Goal: Obtain resource: Obtain resource

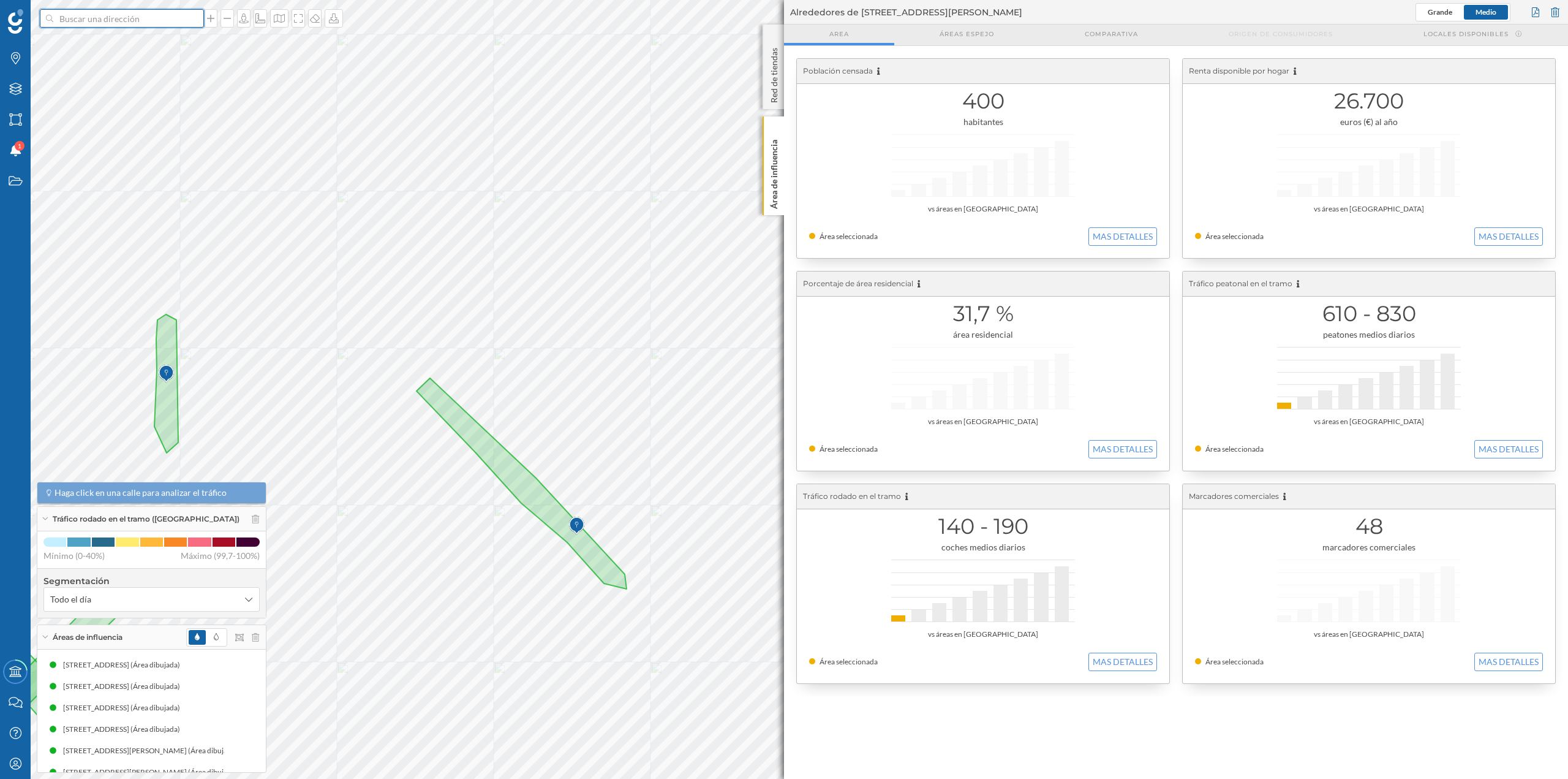
click at [128, 16] on input at bounding box center [122, 18] width 137 height 18
type input "[GEOGRAPHIC_DATA]"
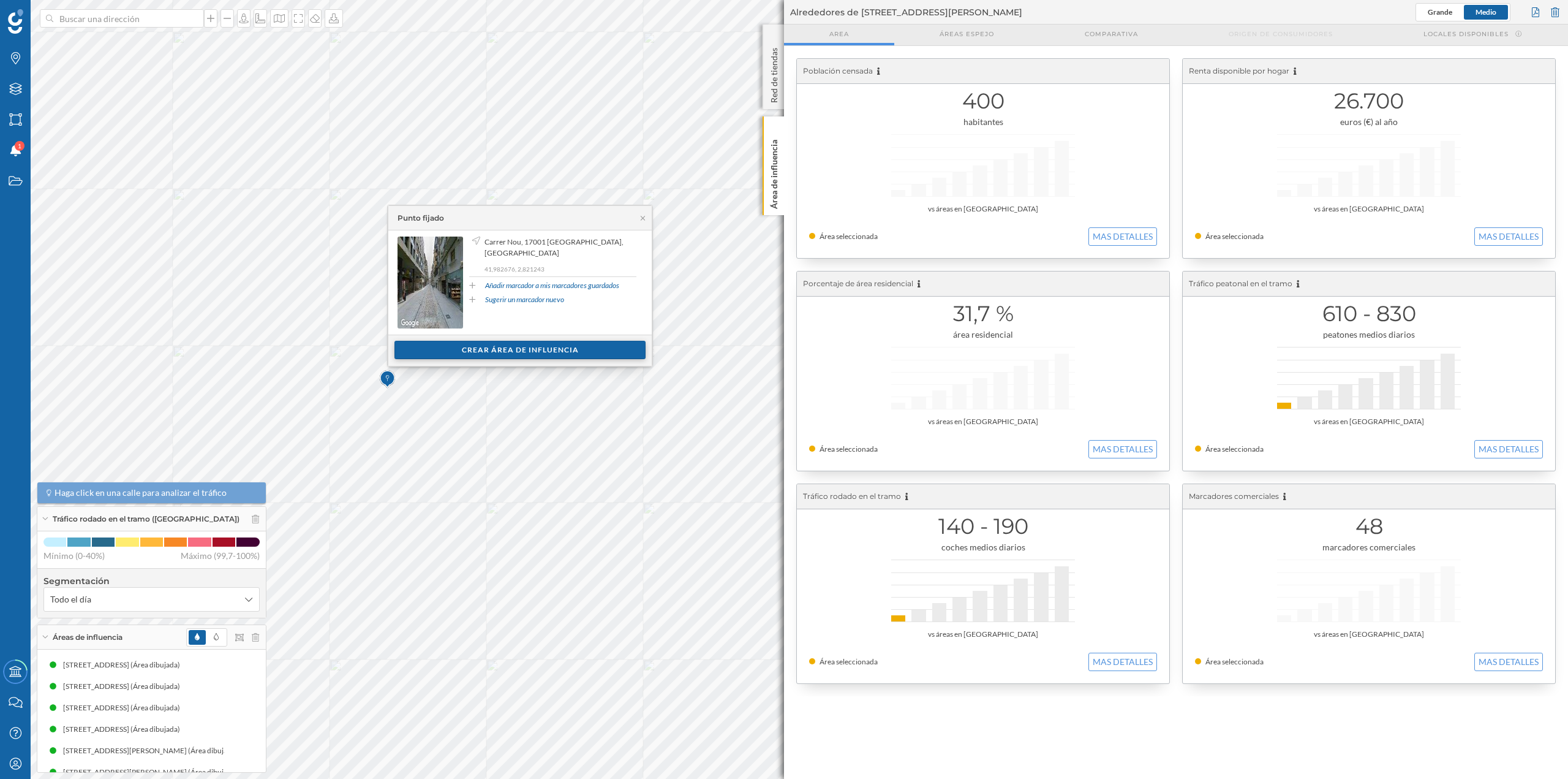
click at [525, 350] on div "Crear área de influencia" at bounding box center [519, 350] width 251 height 18
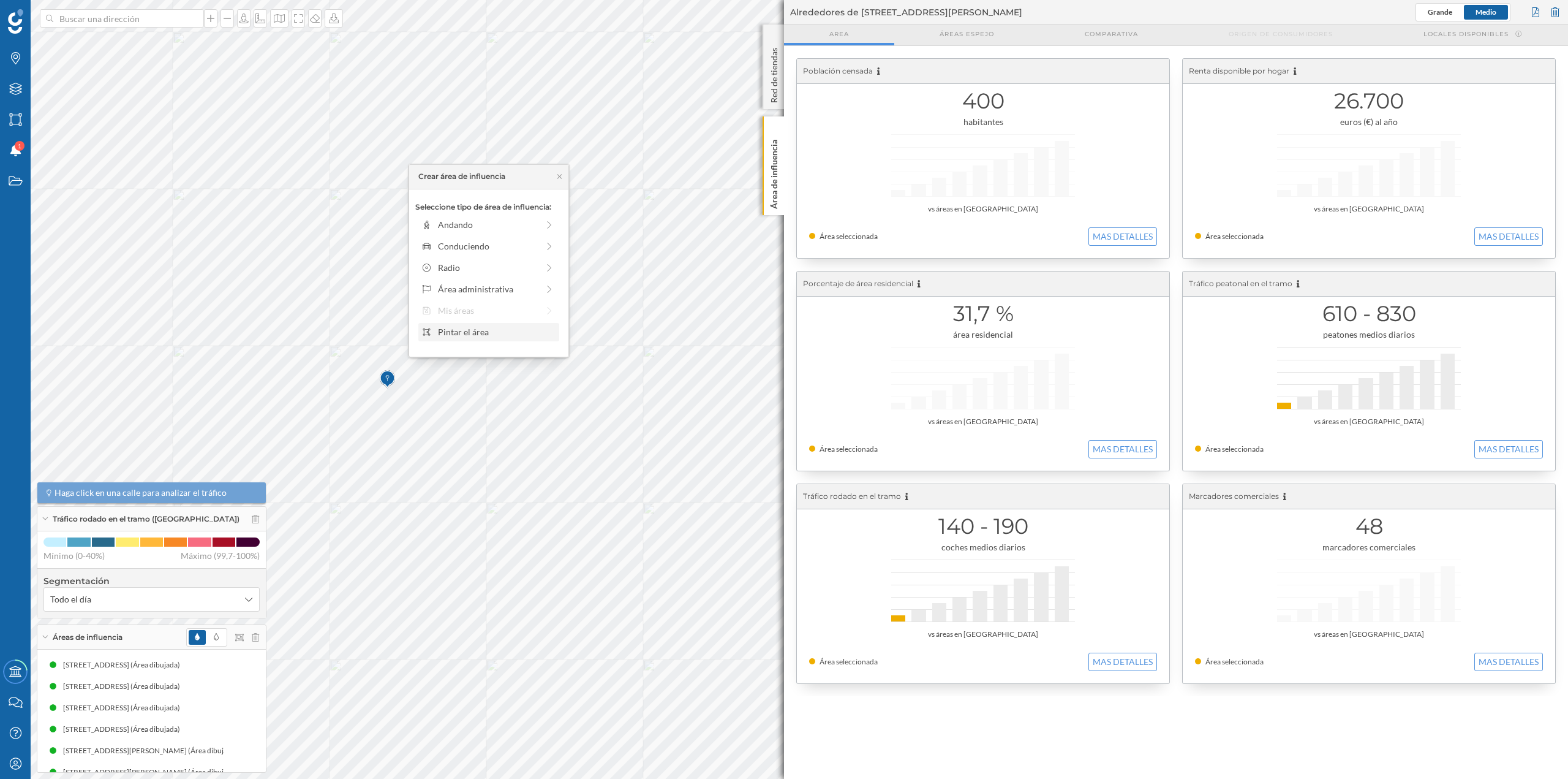
click at [482, 332] on div "Pintar el área" at bounding box center [496, 332] width 117 height 13
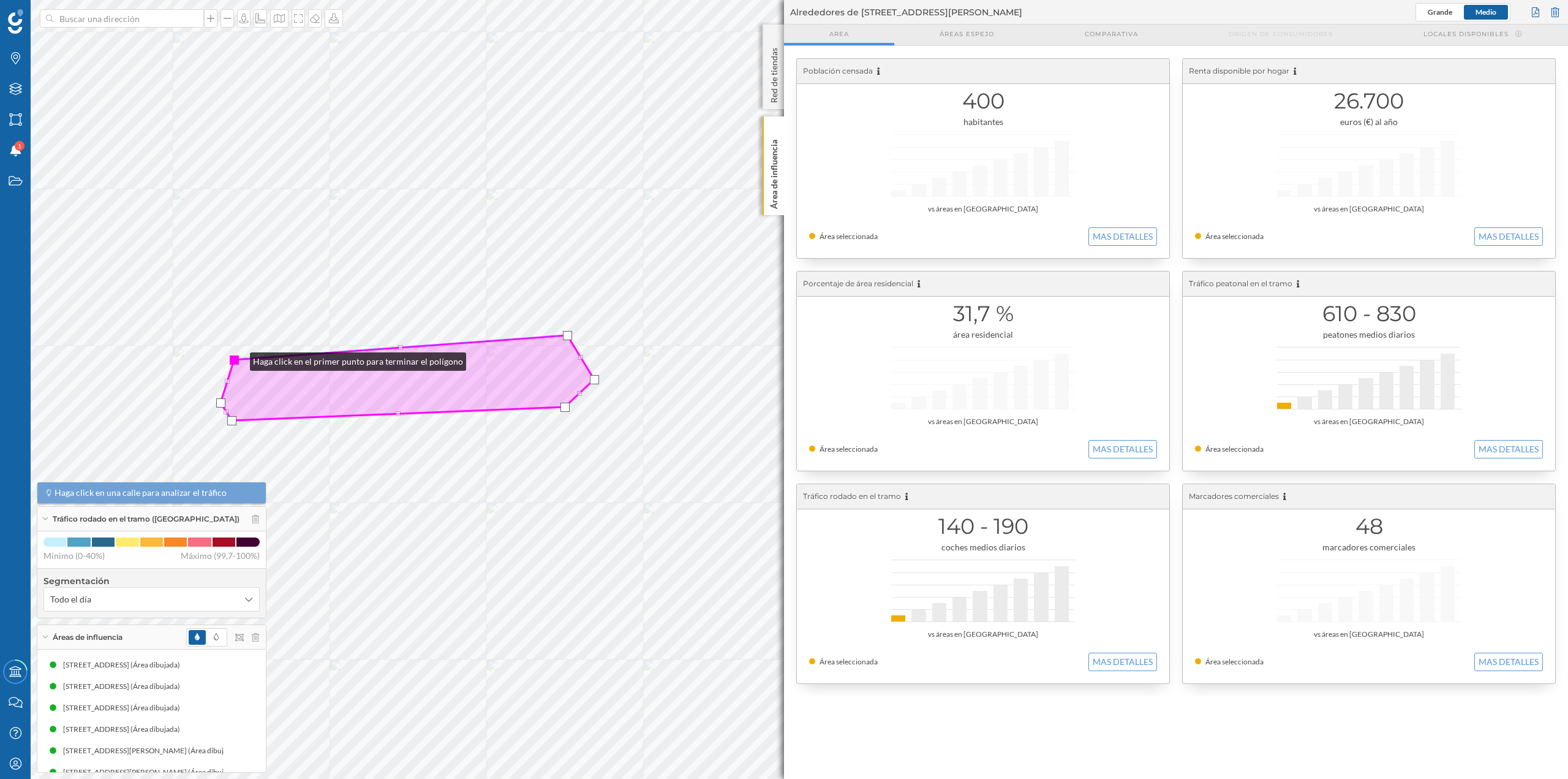
click at [238, 358] on div at bounding box center [234, 360] width 9 height 9
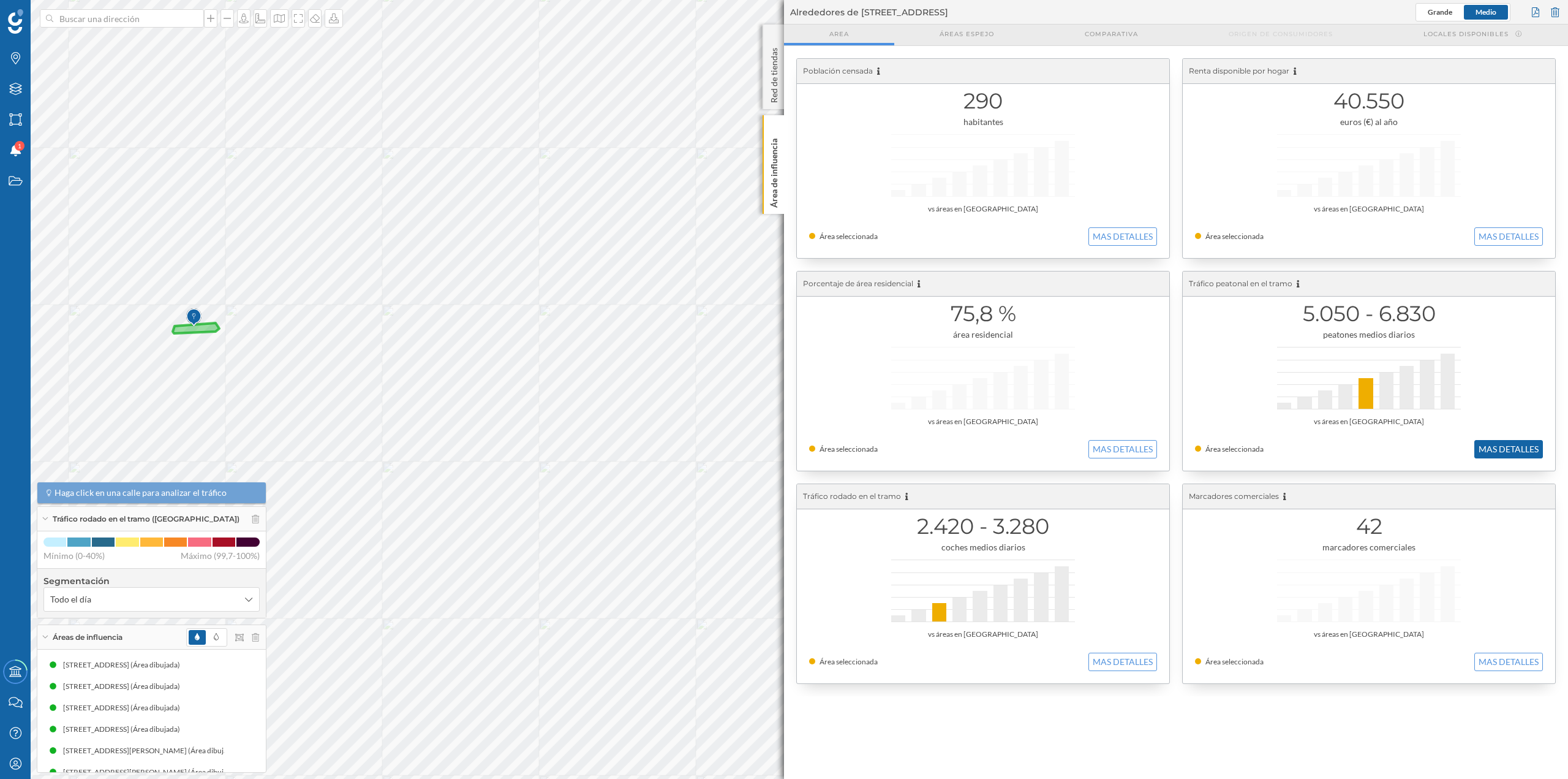
click at [1486, 445] on button "MAS DETALLES" at bounding box center [1509, 449] width 69 height 18
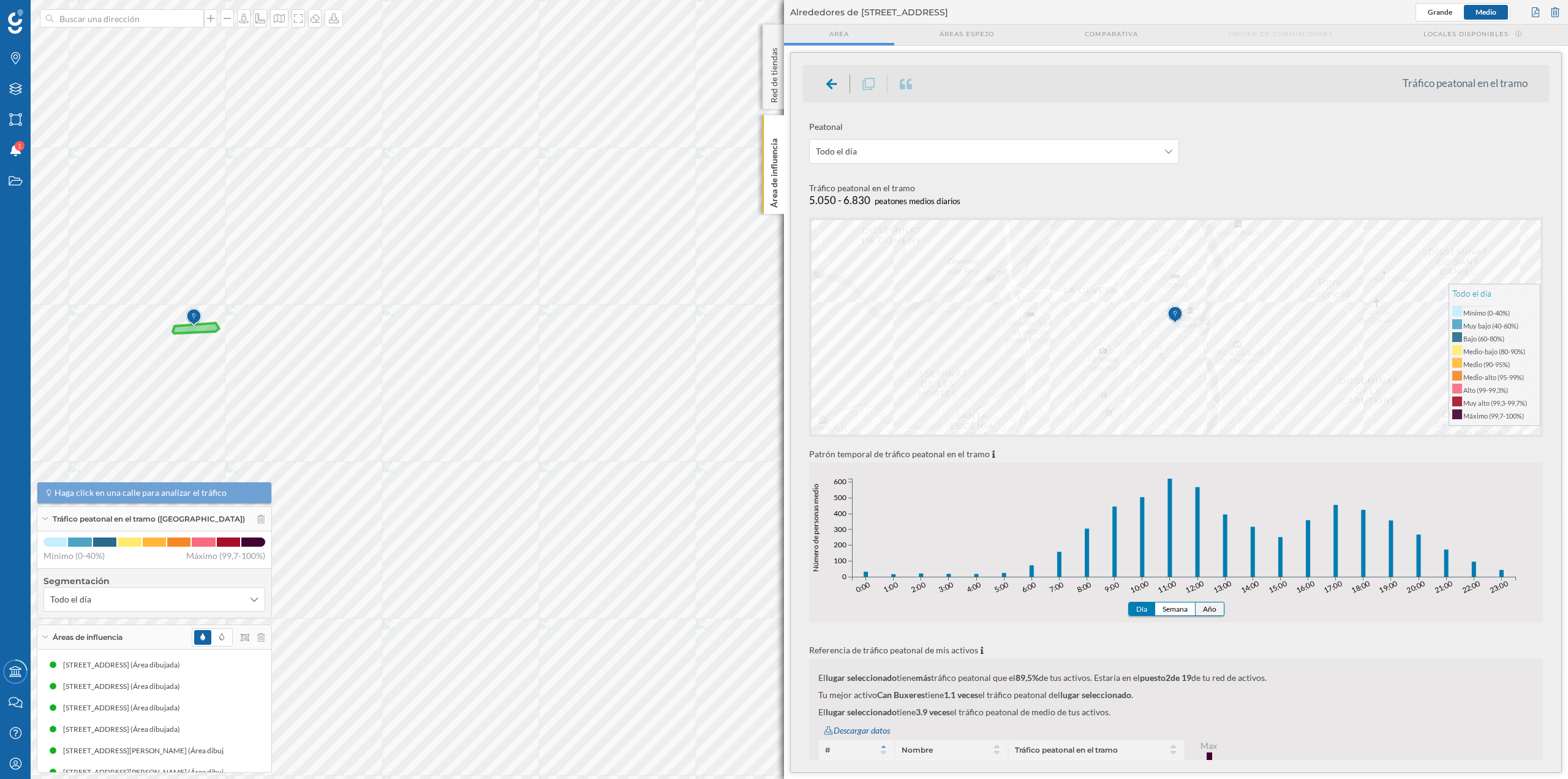
click at [1210, 613] on button "Año" at bounding box center [1210, 609] width 28 height 13
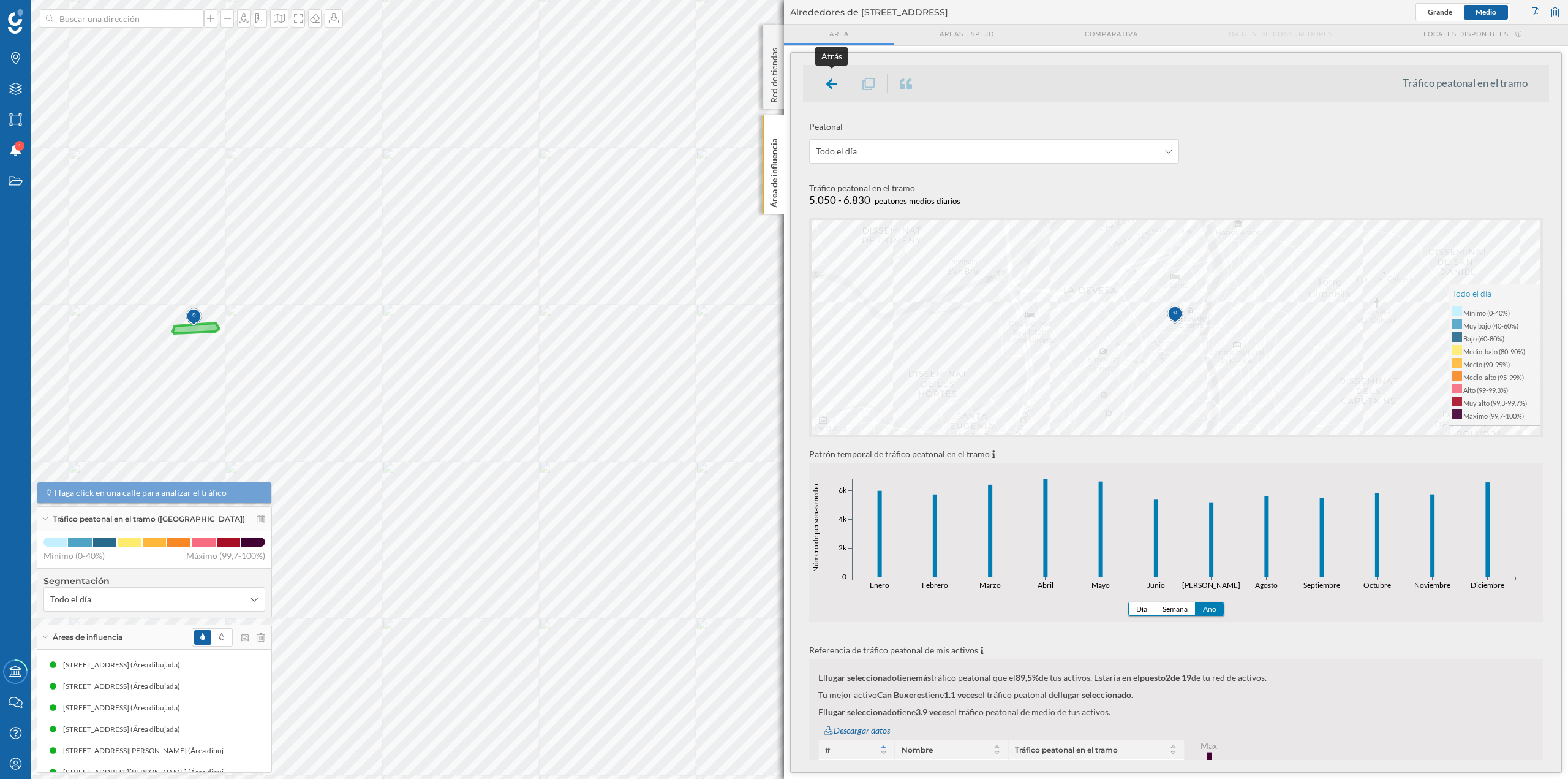
click at [821, 84] on div at bounding box center [832, 83] width 37 height 19
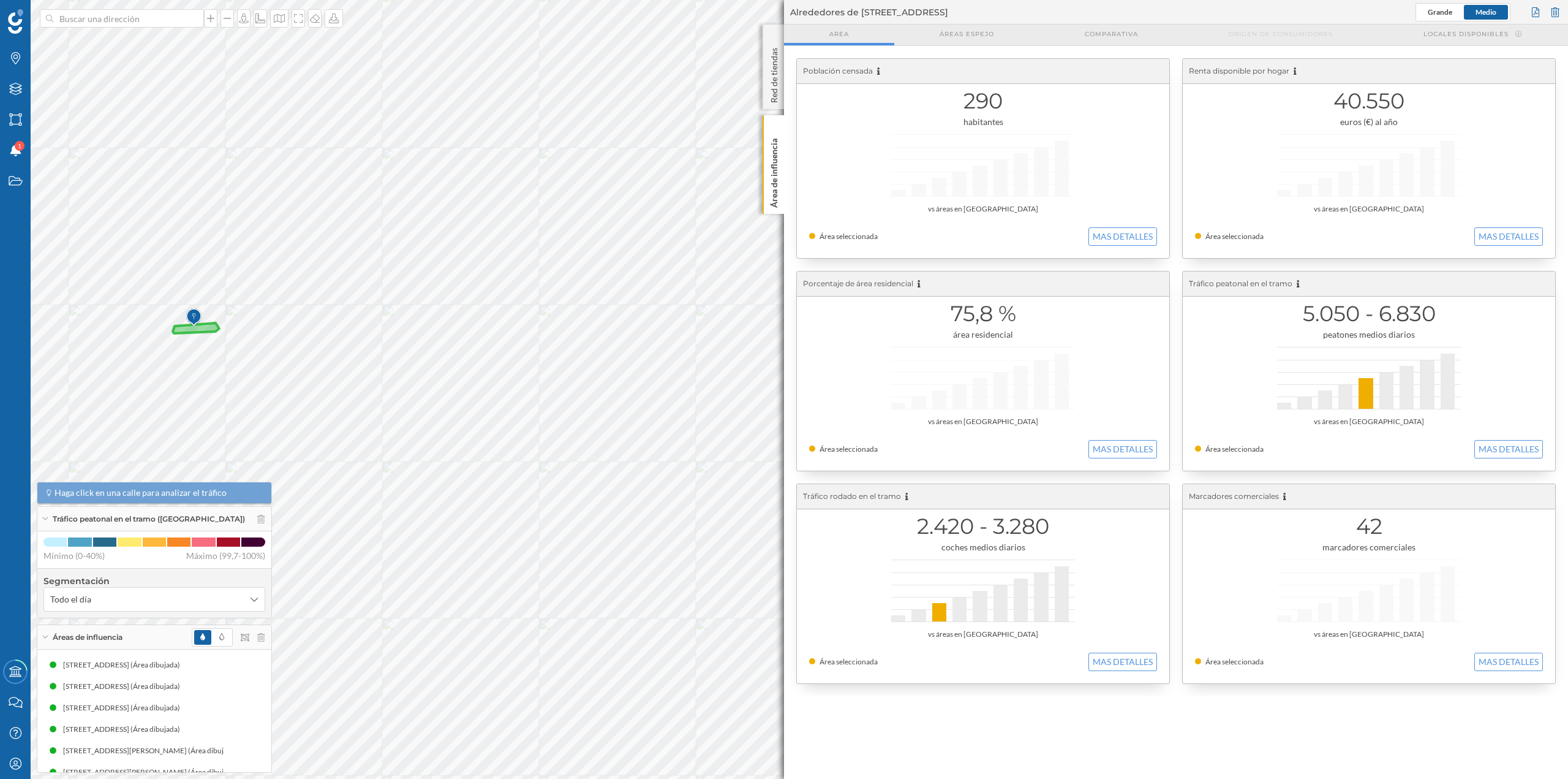
click at [1098, 222] on div "290 habitantes vs áreas en [GEOGRAPHIC_DATA] Área seleccionada MAS DETALLES" at bounding box center [983, 158] width 372 height 199
click at [1098, 237] on button "MAS DETALLES" at bounding box center [1123, 237] width 69 height 18
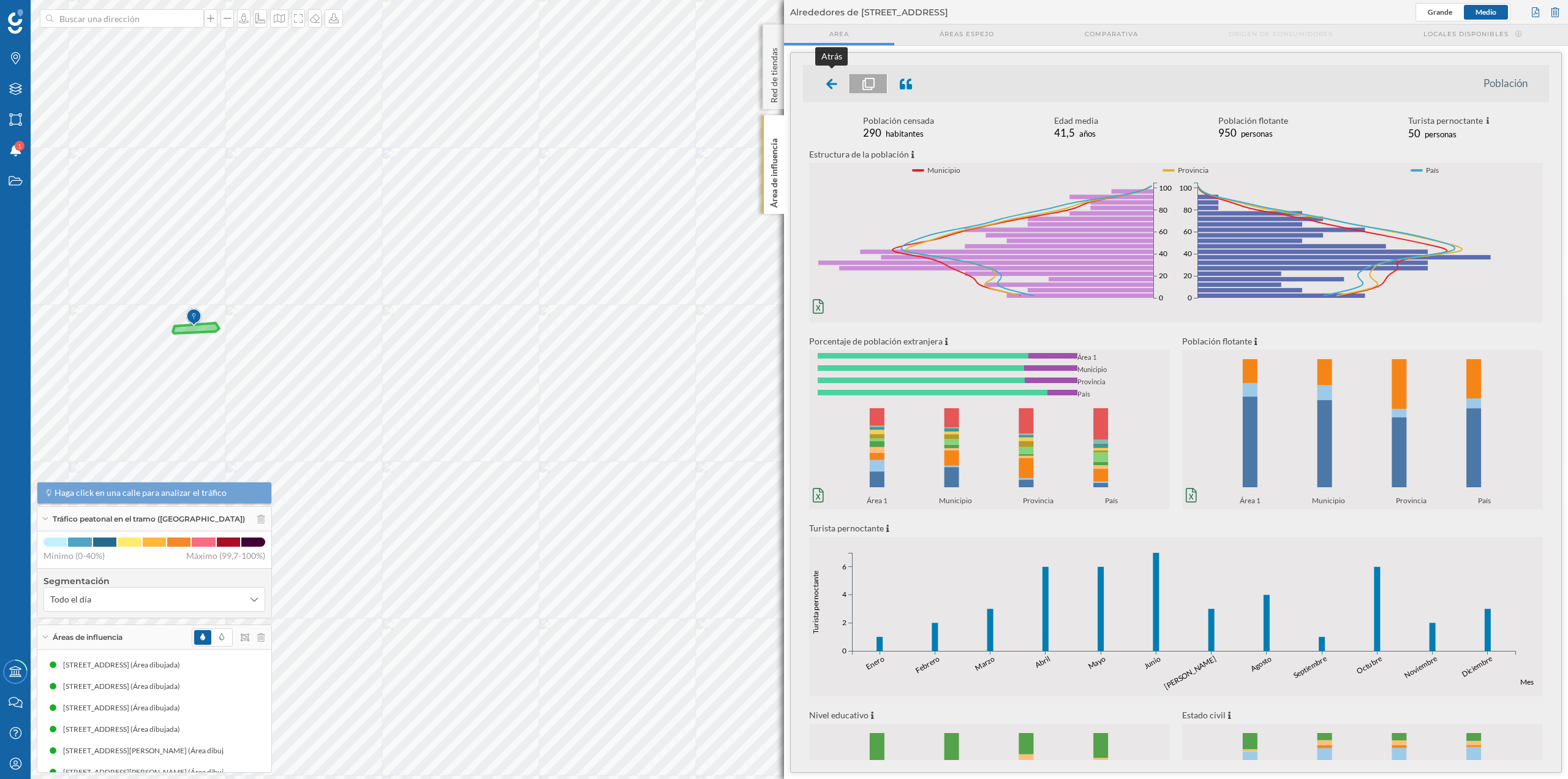
click at [827, 77] on icon at bounding box center [832, 83] width 11 height 15
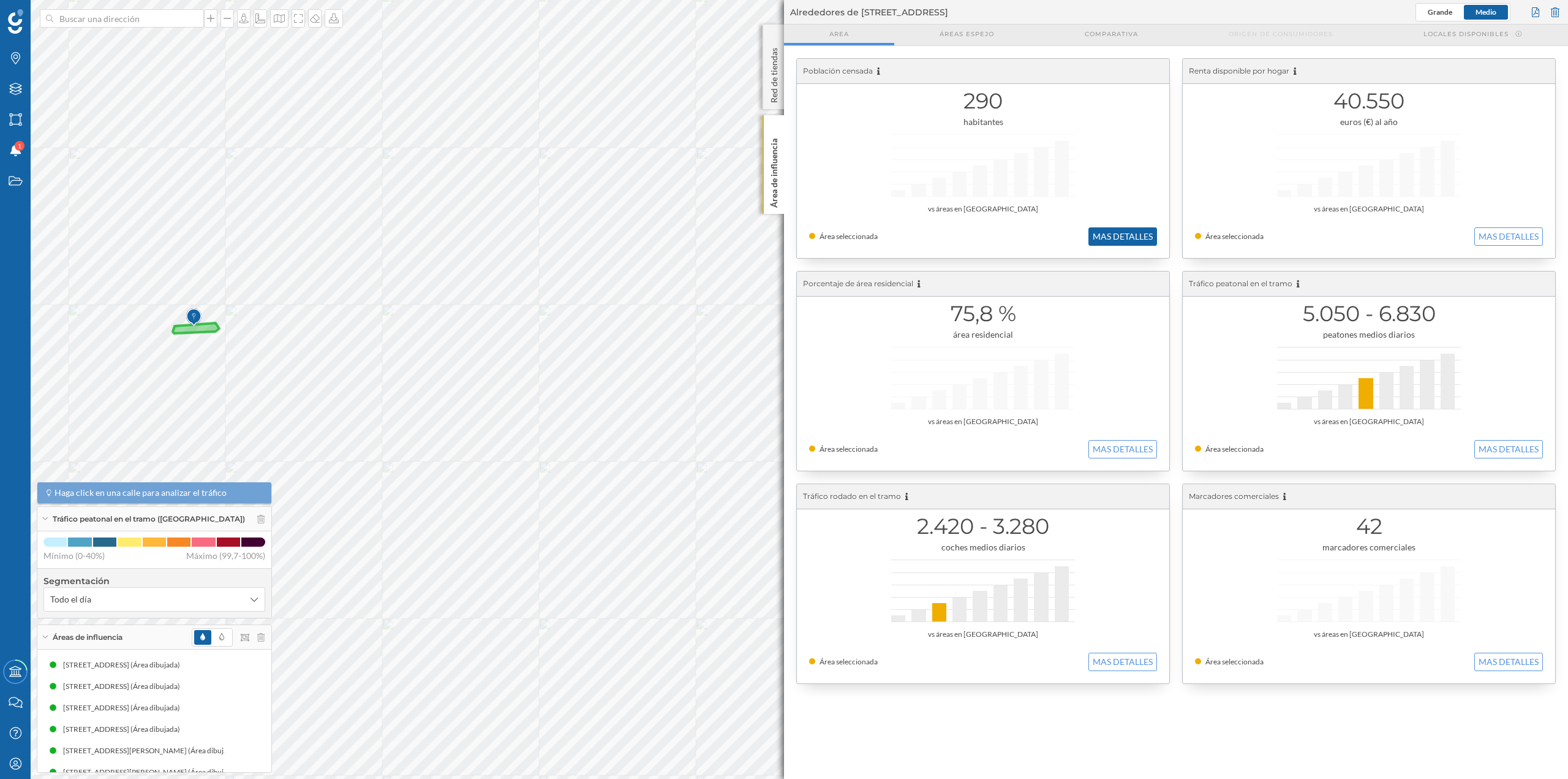
click at [1124, 231] on button "MAS DETALLES" at bounding box center [1123, 237] width 69 height 18
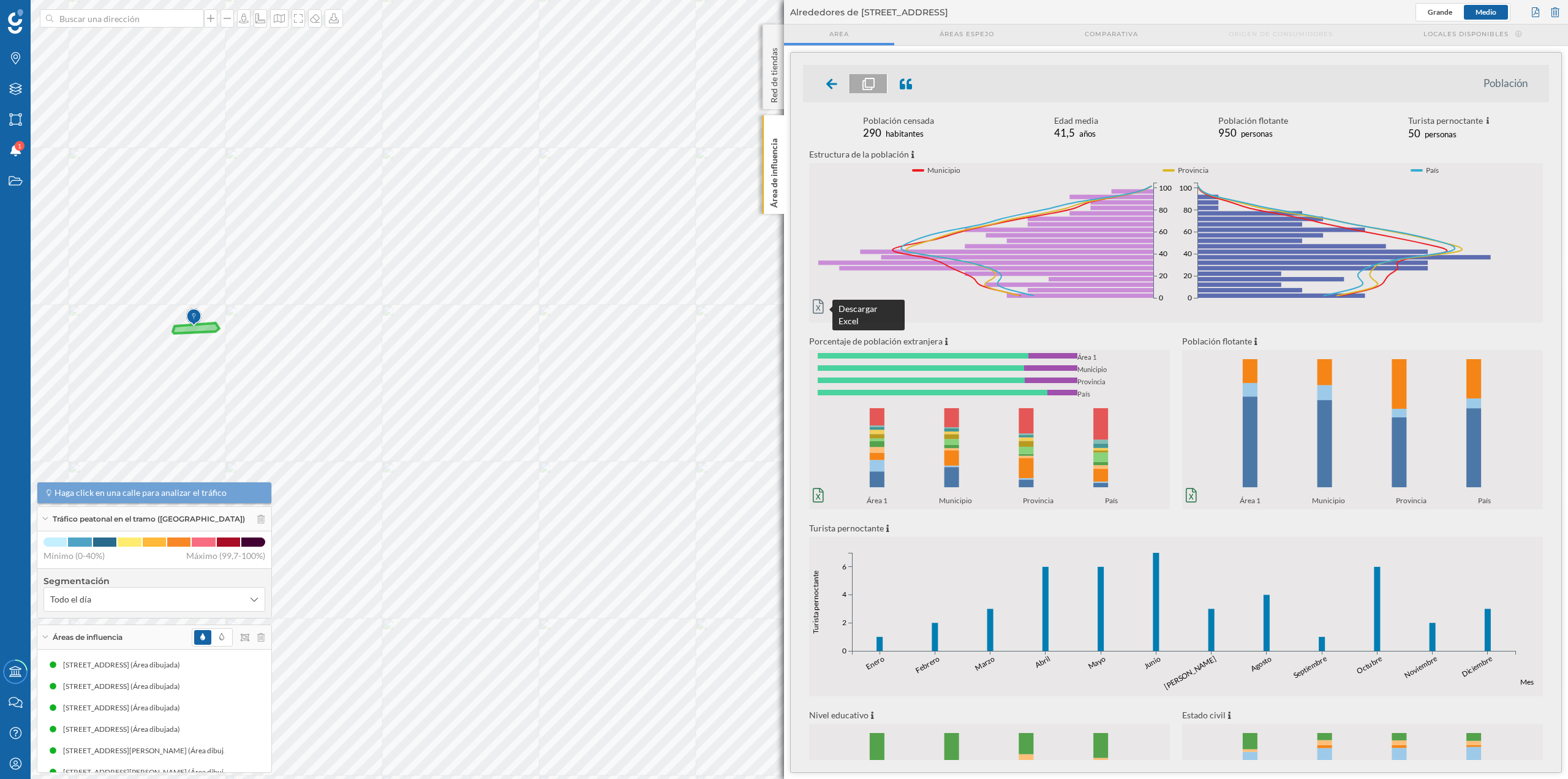
click at [819, 303] on icon at bounding box center [818, 306] width 11 height 15
click at [142, 18] on input at bounding box center [122, 18] width 137 height 18
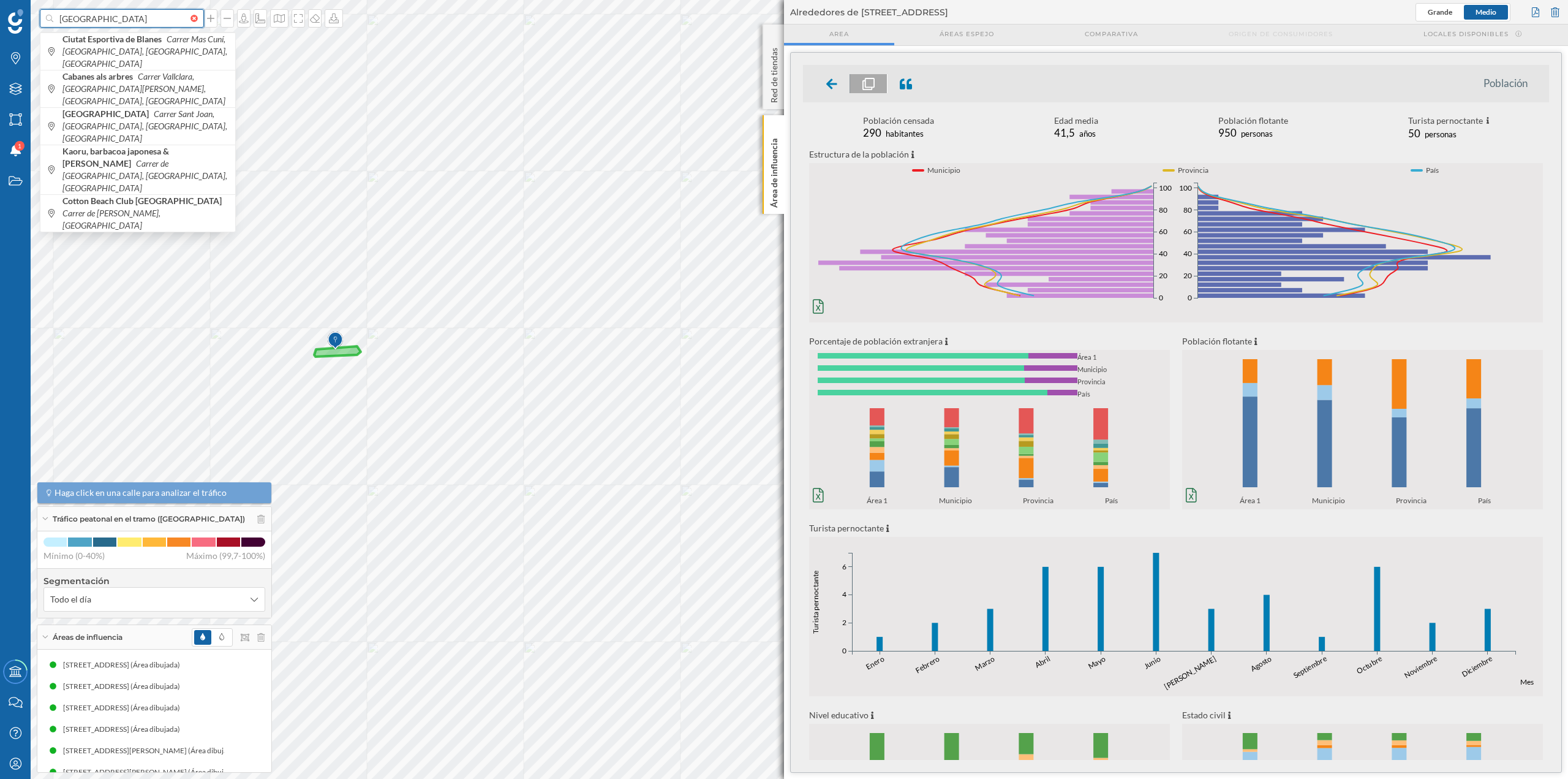
type input "[GEOGRAPHIC_DATA]"
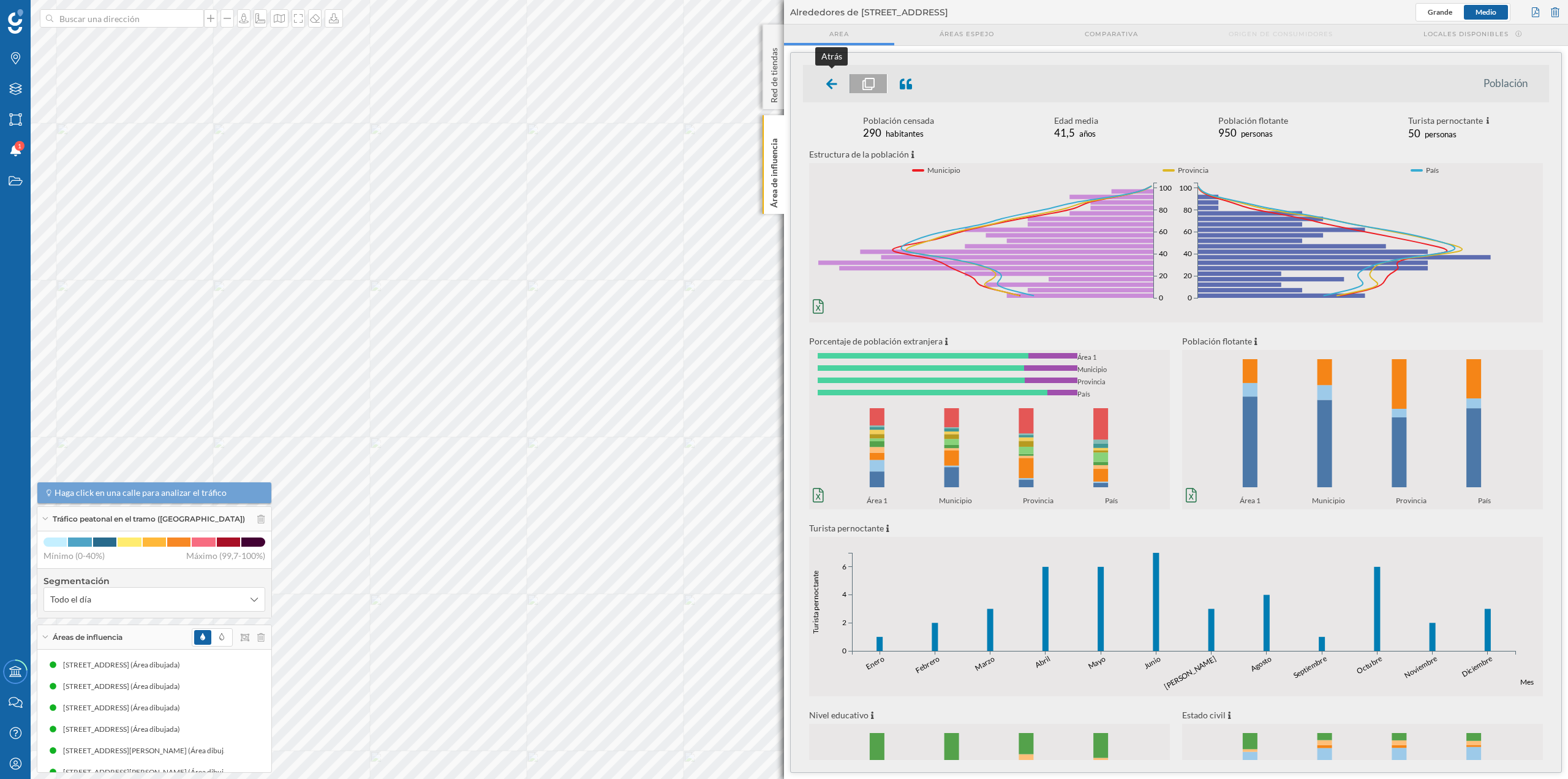
click at [836, 80] on icon at bounding box center [832, 83] width 11 height 12
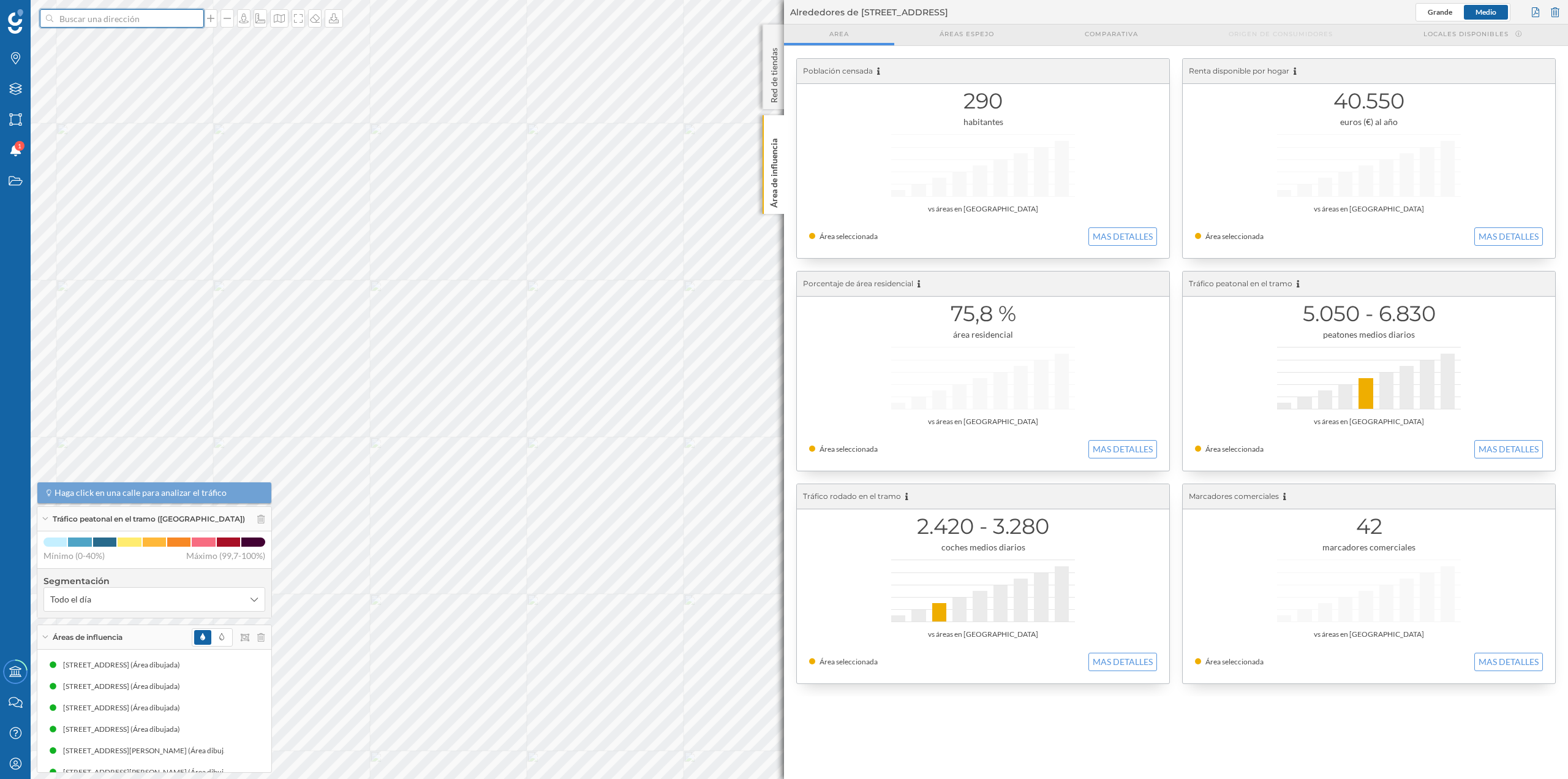
click at [165, 16] on input at bounding box center [122, 18] width 137 height 18
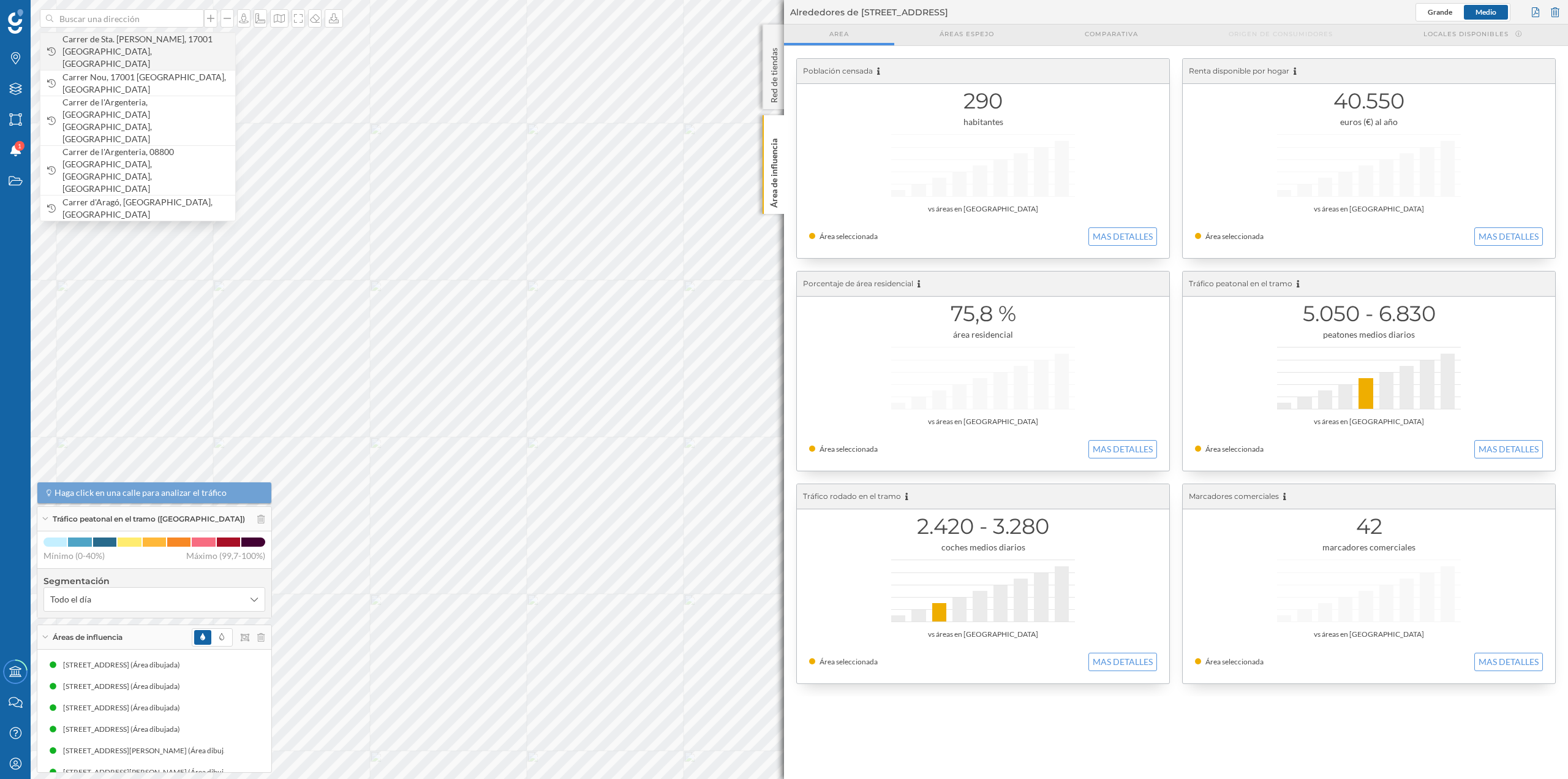
click at [169, 40] on span "Carrer de Sta. [PERSON_NAME], 17001 [GEOGRAPHIC_DATA], [GEOGRAPHIC_DATA]" at bounding box center [145, 51] width 166 height 37
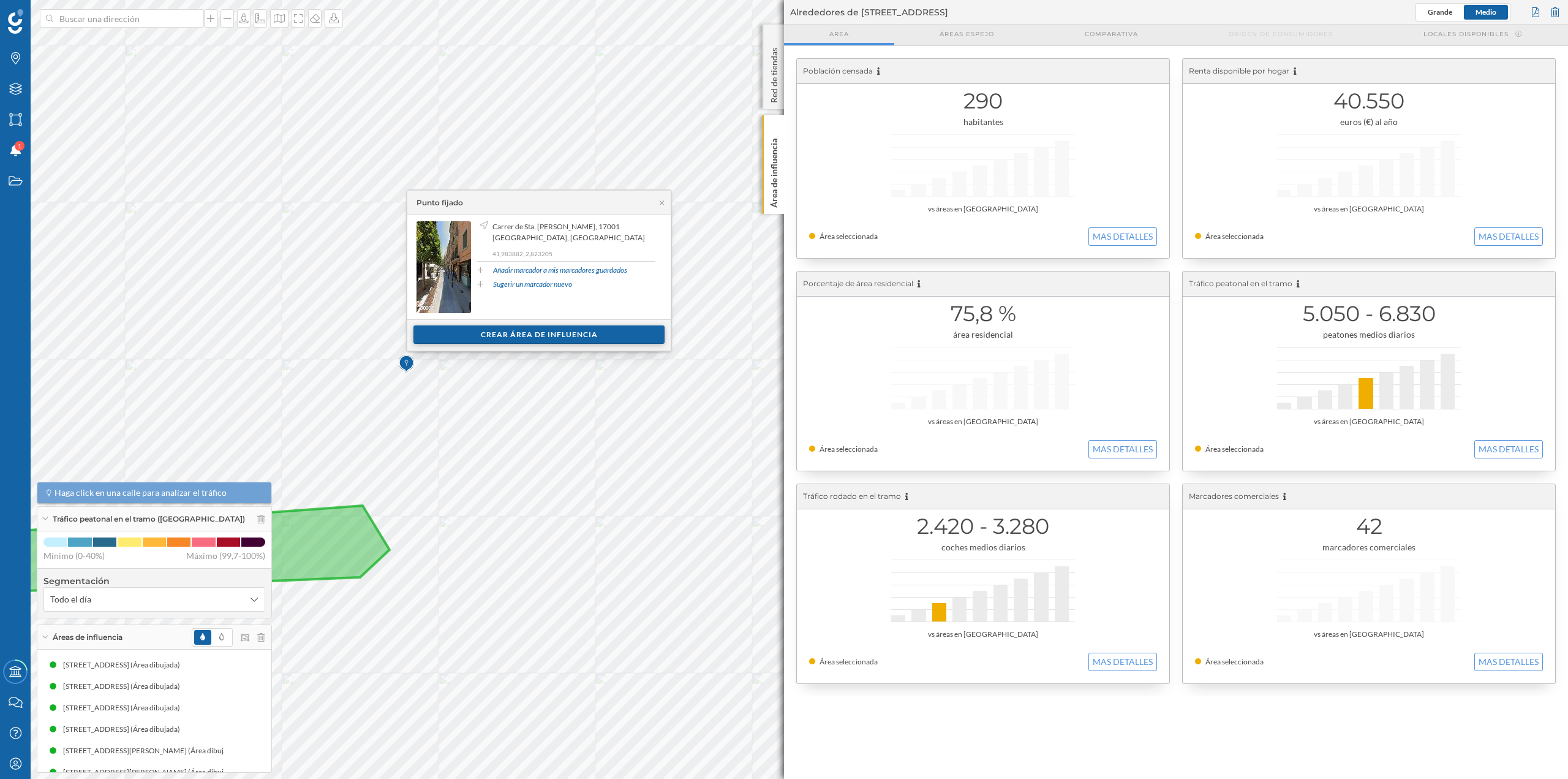
click at [537, 336] on div "Crear área de influencia" at bounding box center [539, 335] width 251 height 18
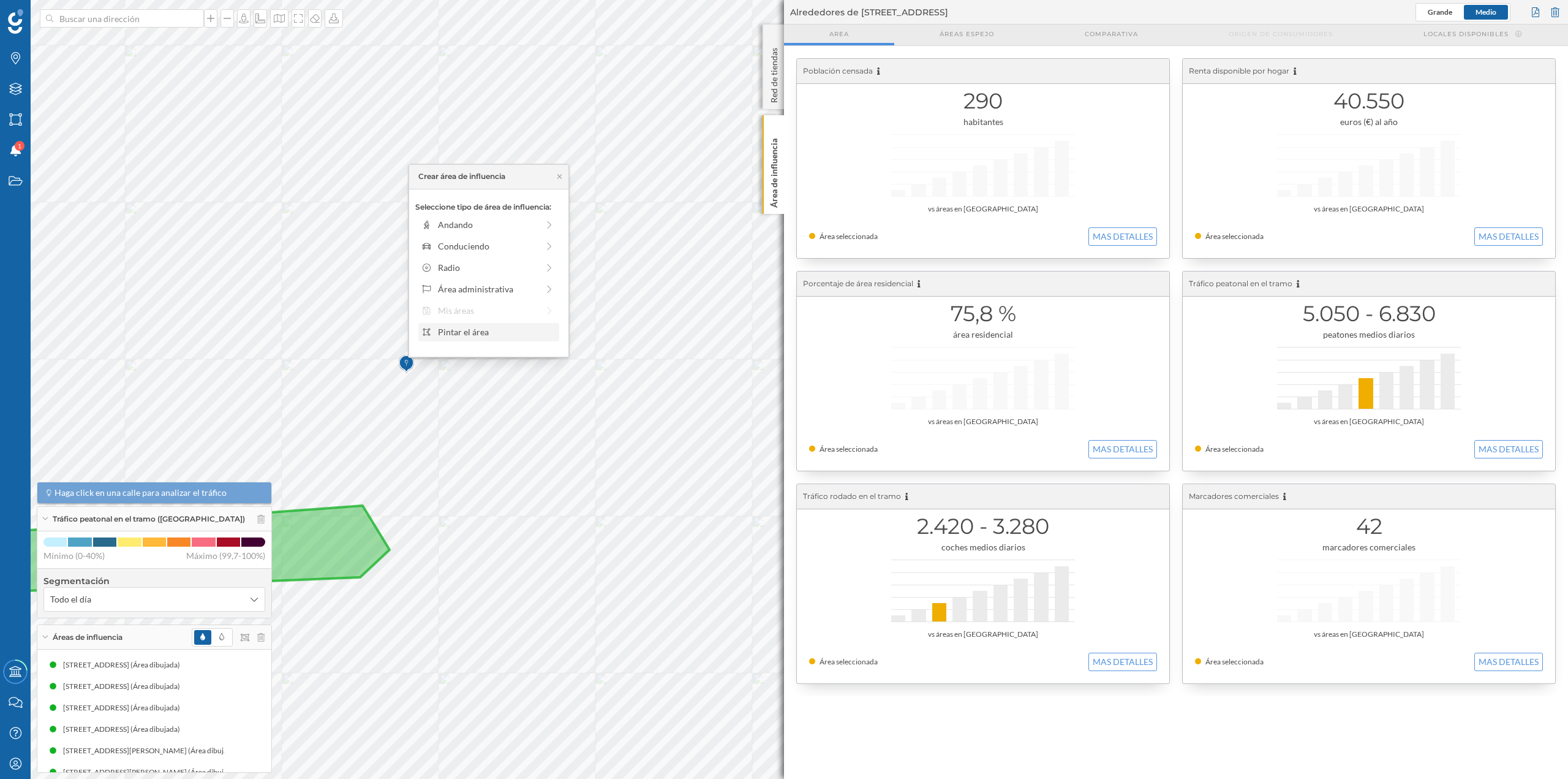
click at [468, 324] on div "Pintar el área" at bounding box center [489, 332] width 141 height 18
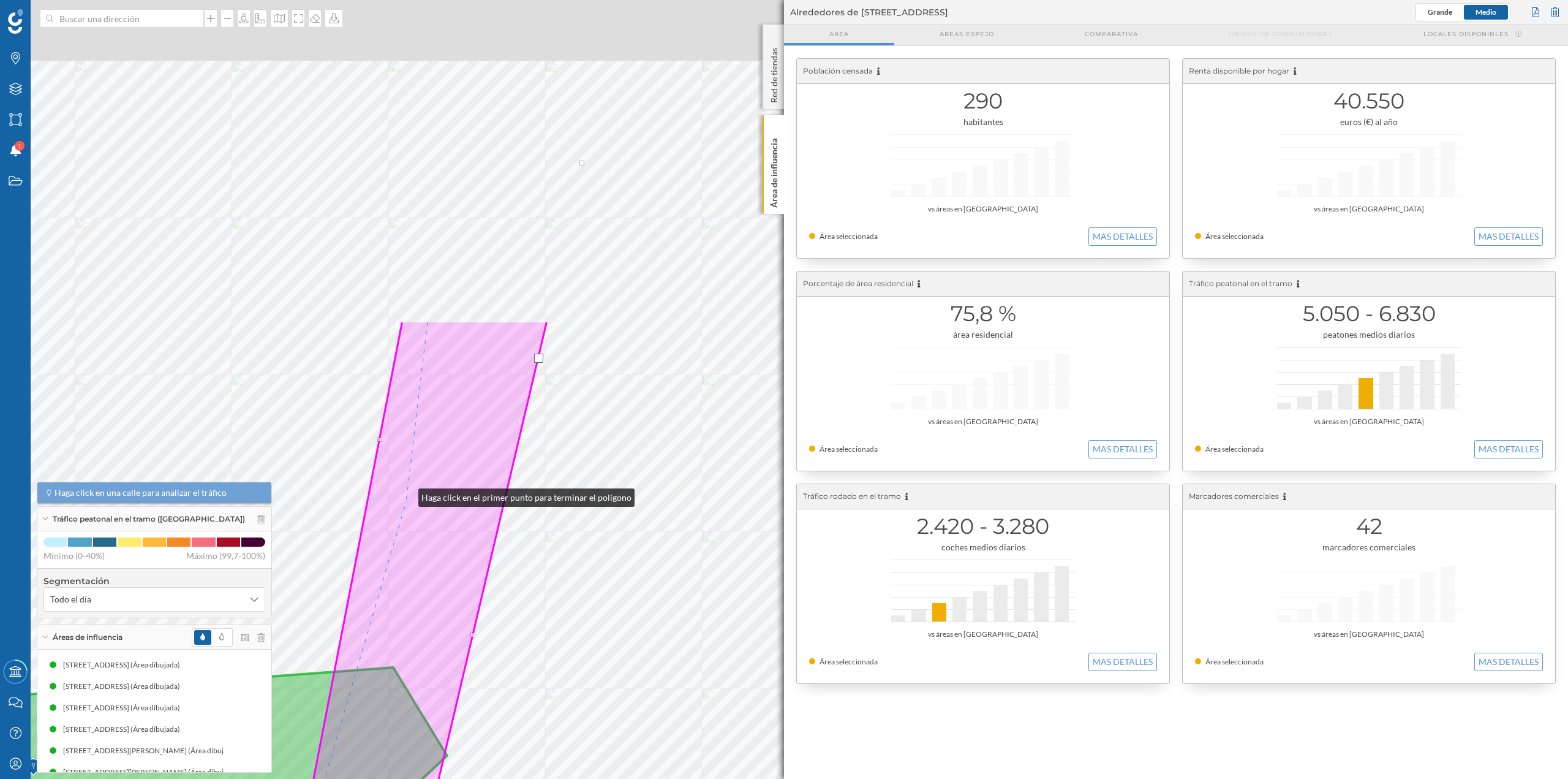
drag, startPoint x: 459, startPoint y: 165, endPoint x: 405, endPoint y: 514, distance: 353.2
click at [405, 514] on icon at bounding box center [420, 628] width 255 height 617
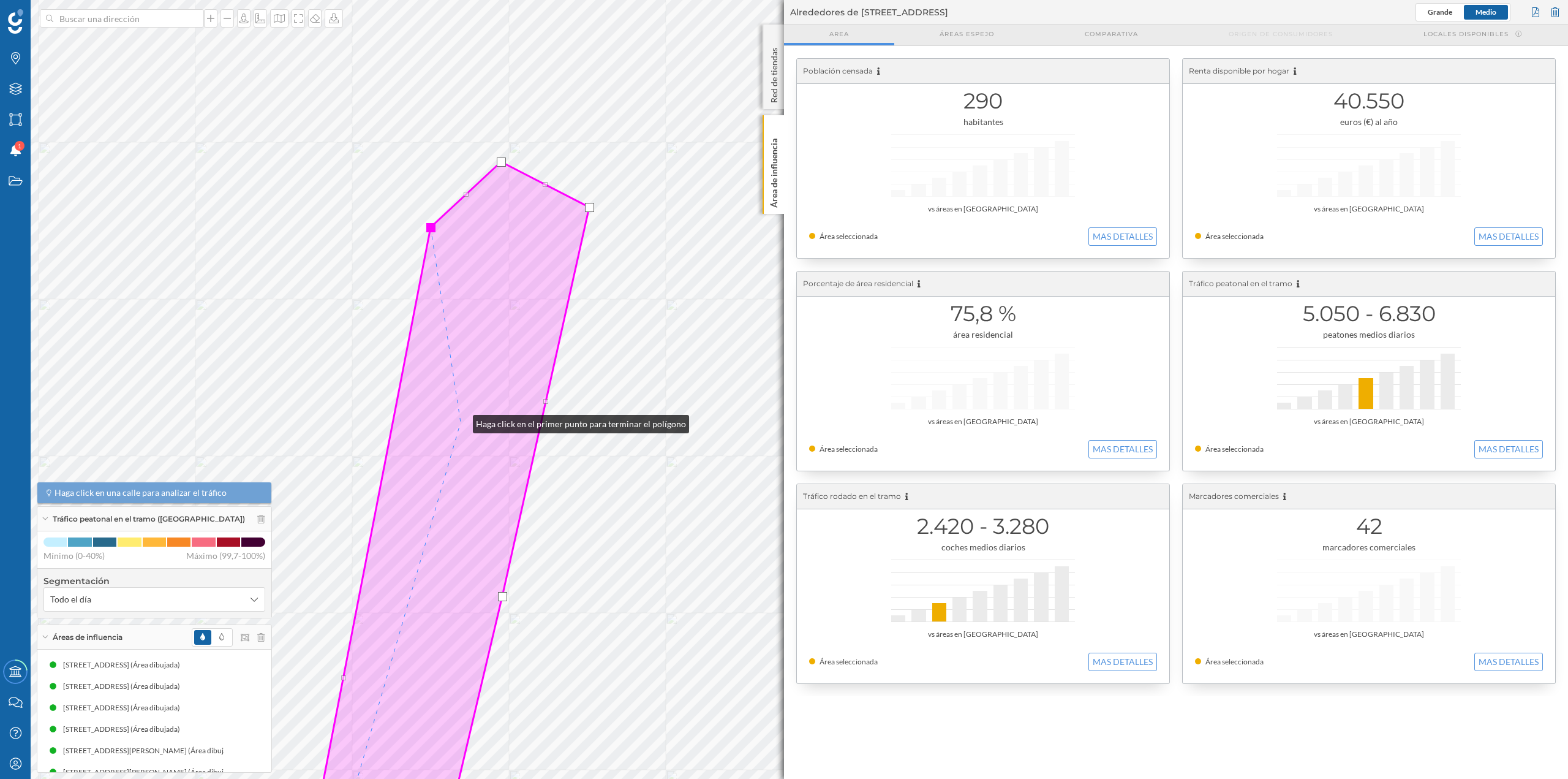
drag, startPoint x: 496, startPoint y: 202, endPoint x: 466, endPoint y: 359, distance: 159.8
click at [461, 421] on icon at bounding box center [428, 619] width 324 height 915
click at [500, 163] on div at bounding box center [501, 162] width 9 height 9
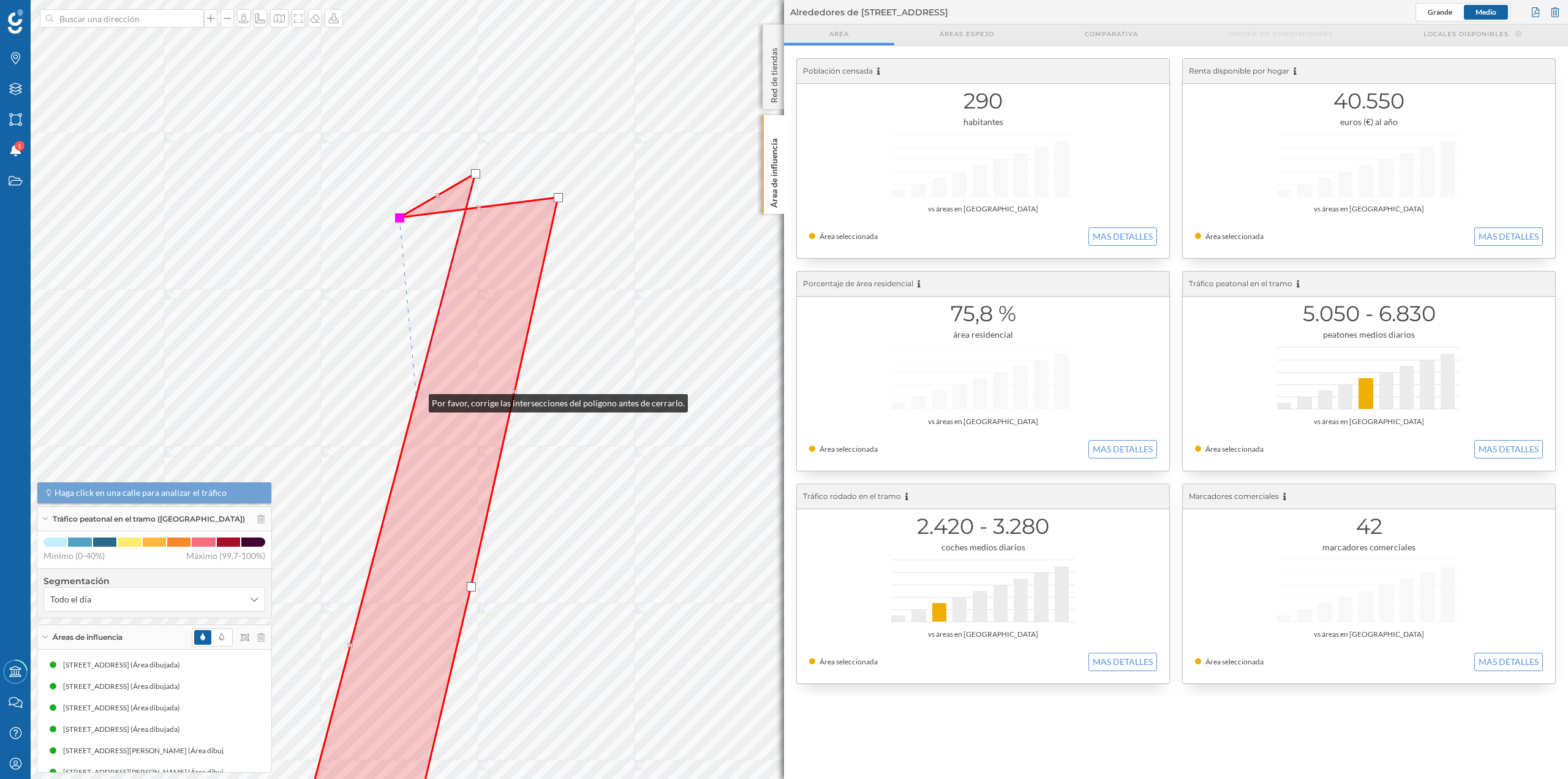
drag, startPoint x: 423, startPoint y: 400, endPoint x: 415, endPoint y: 400, distance: 8.0
click at [415, 400] on icon at bounding box center [426, 516] width 264 height 684
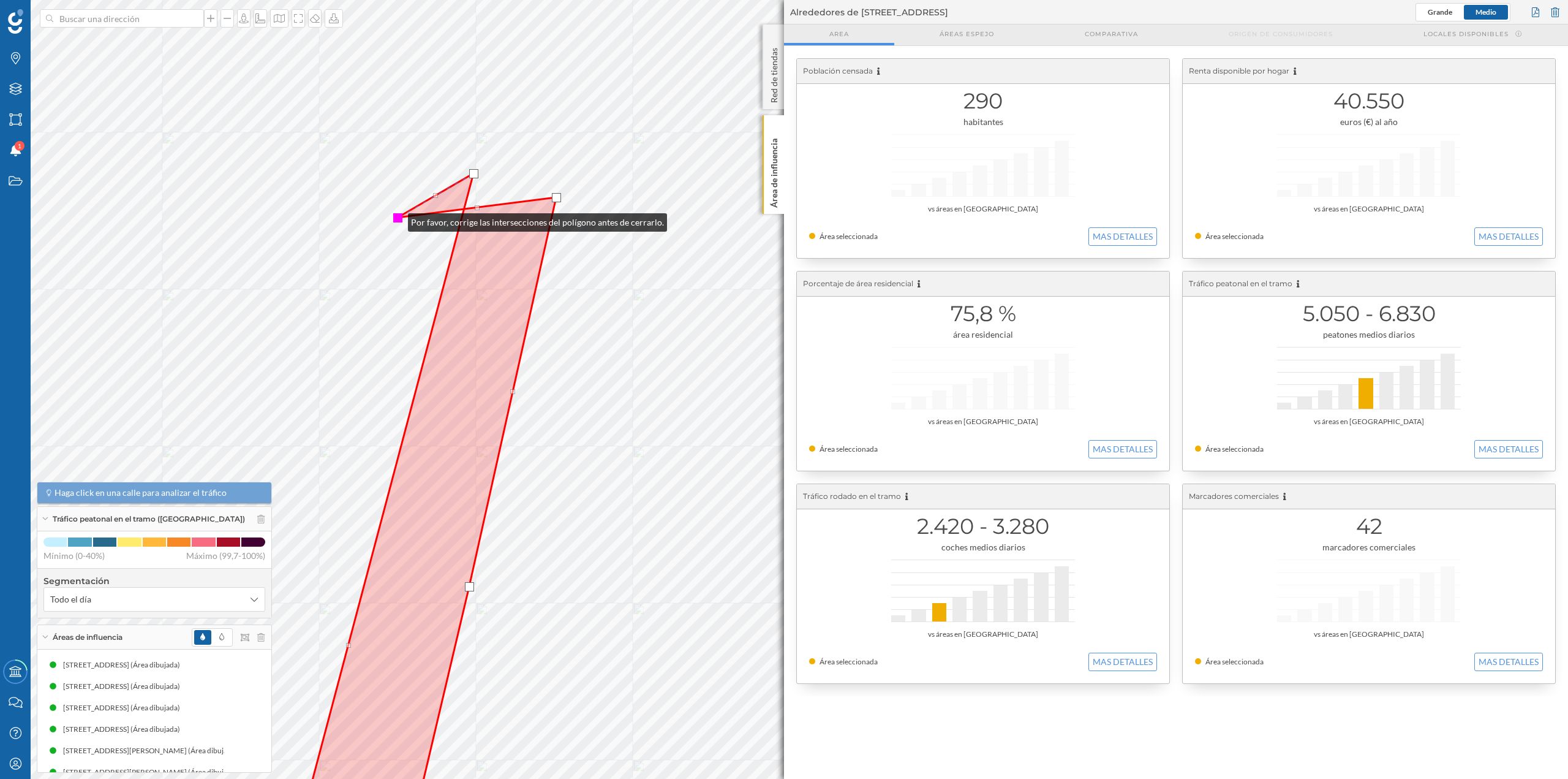
click at [396, 219] on div at bounding box center [398, 218] width 9 height 9
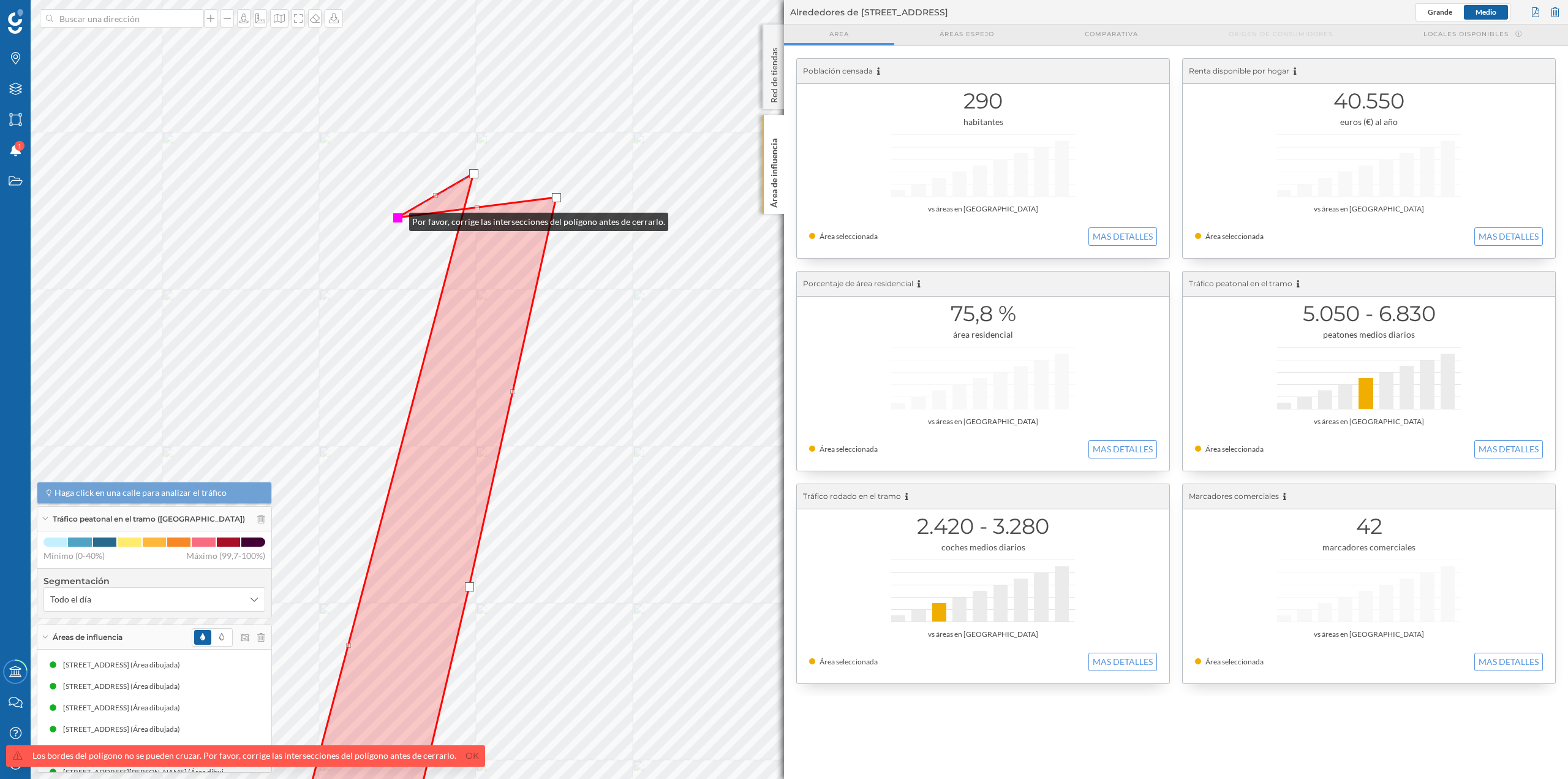
click at [397, 219] on div at bounding box center [398, 218] width 9 height 9
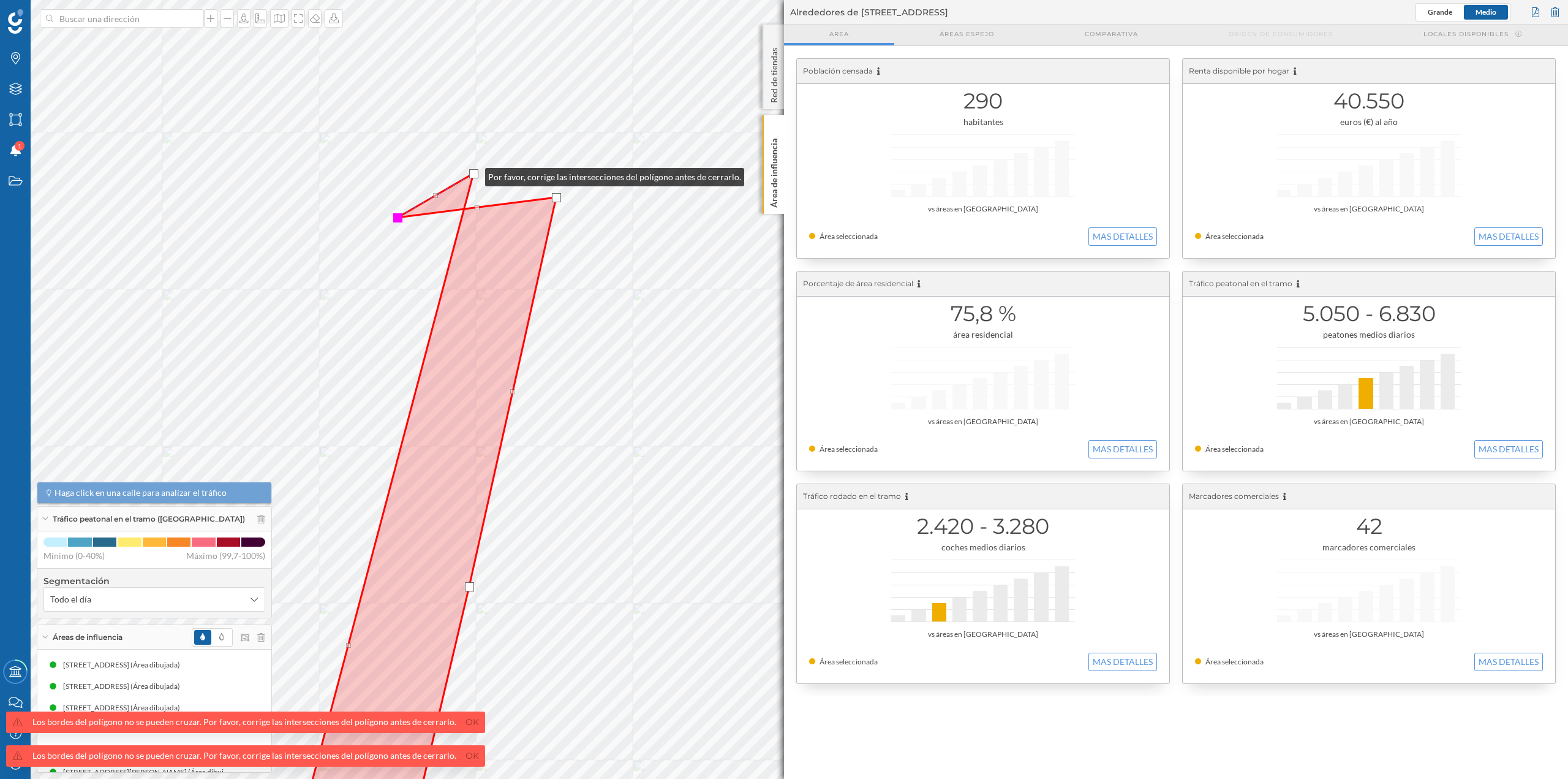
click at [473, 174] on div at bounding box center [474, 174] width 9 height 9
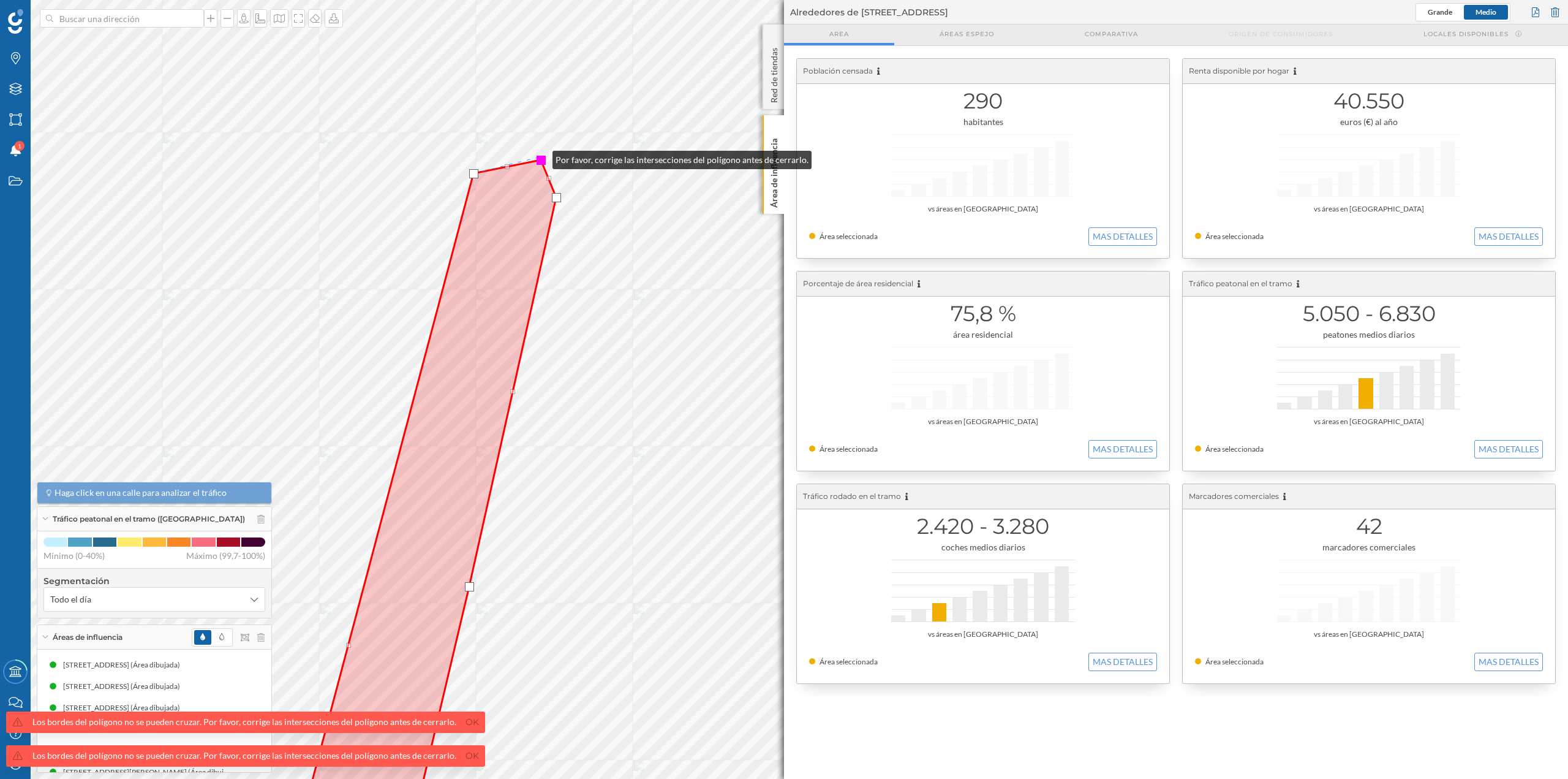
drag, startPoint x: 397, startPoint y: 214, endPoint x: 540, endPoint y: 157, distance: 153.9
click at [540, 157] on div at bounding box center [541, 160] width 9 height 9
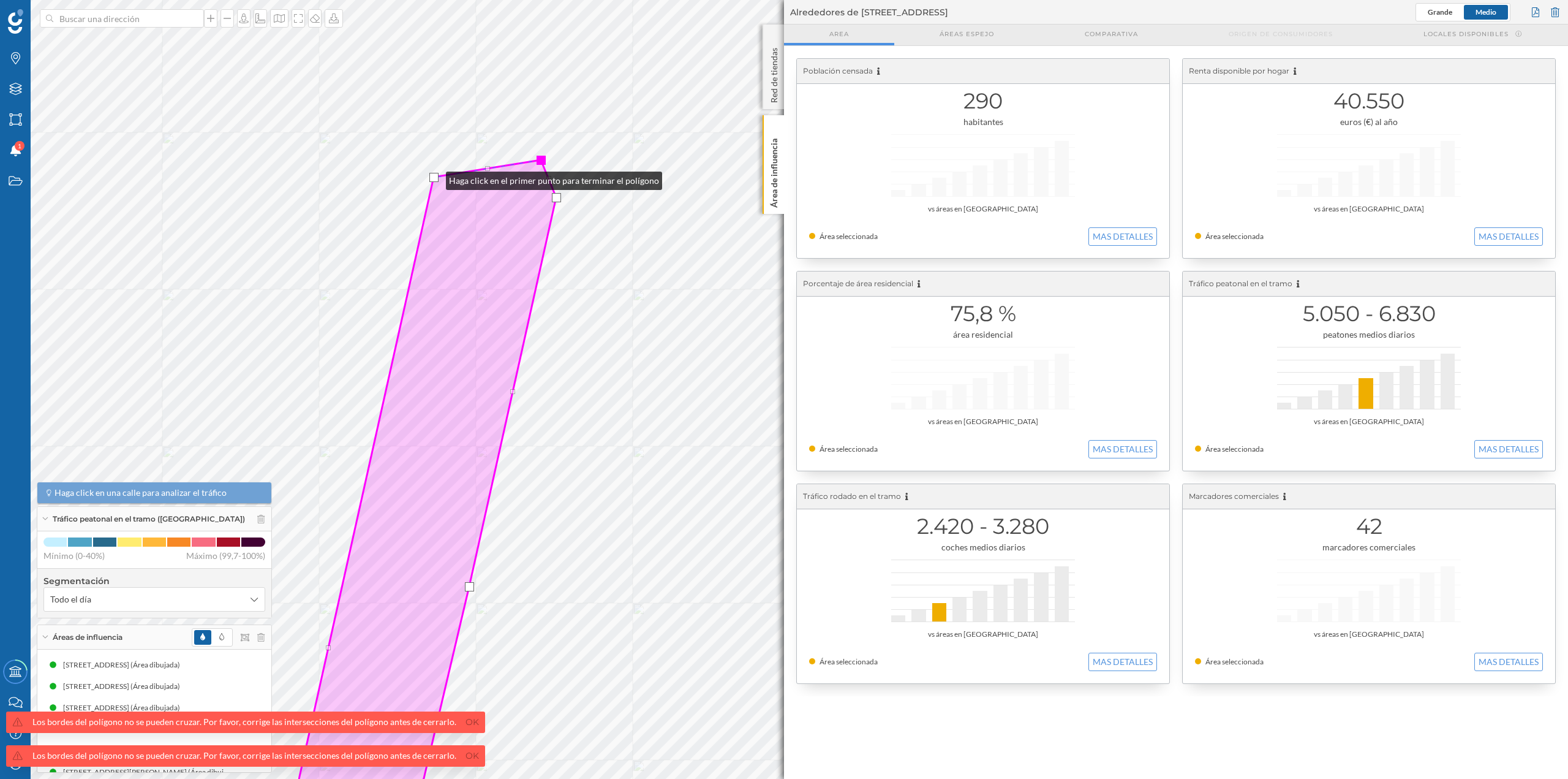
drag, startPoint x: 474, startPoint y: 174, endPoint x: 433, endPoint y: 177, distance: 41.1
click at [433, 177] on div at bounding box center [434, 177] width 9 height 9
drag, startPoint x: 545, startPoint y: 160, endPoint x: 493, endPoint y: 157, distance: 52.1
click at [493, 157] on div at bounding box center [490, 156] width 9 height 9
click at [489, 158] on div at bounding box center [489, 157] width 9 height 9
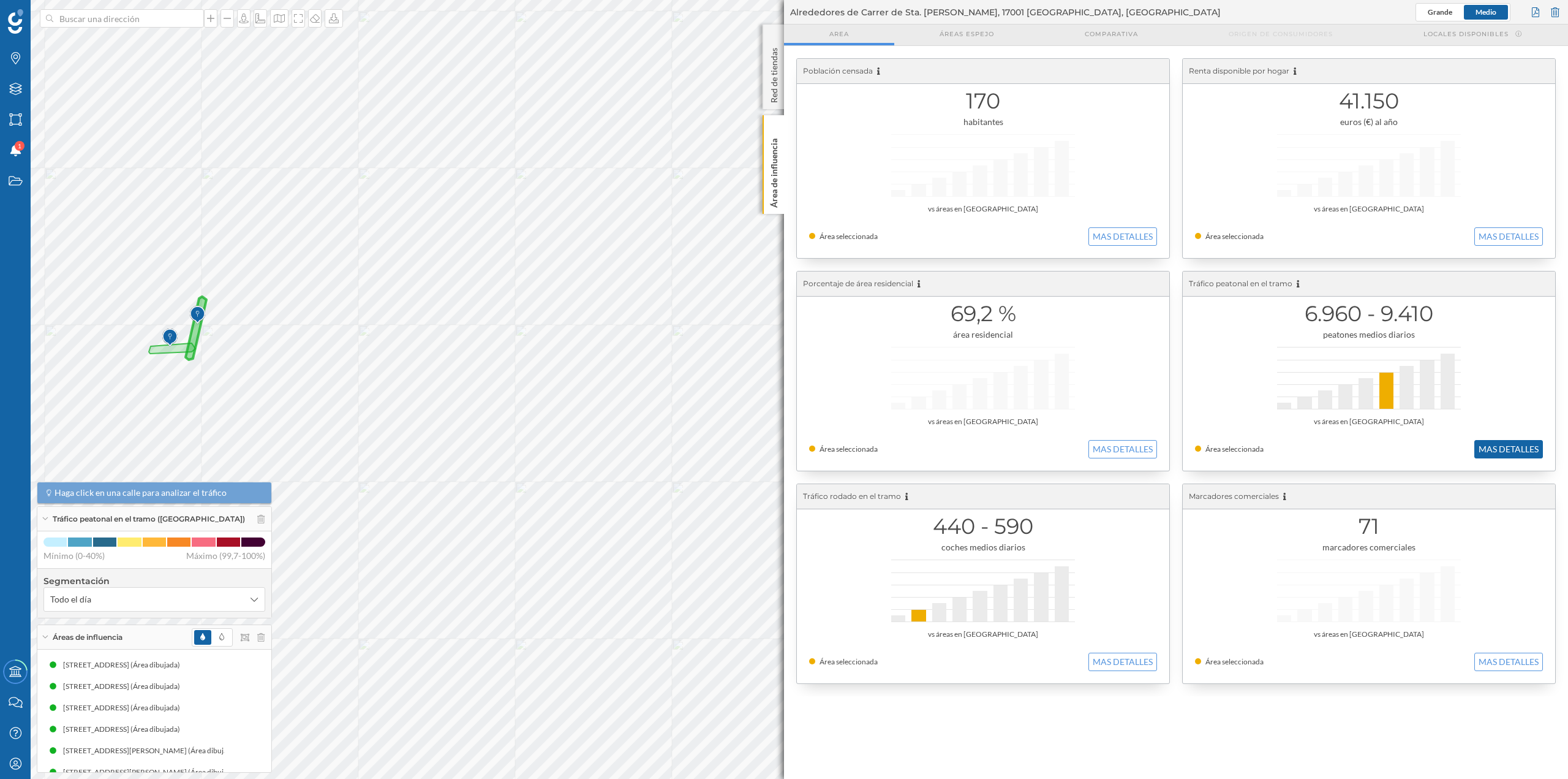
click at [1503, 447] on button "MAS DETALLES" at bounding box center [1509, 449] width 69 height 18
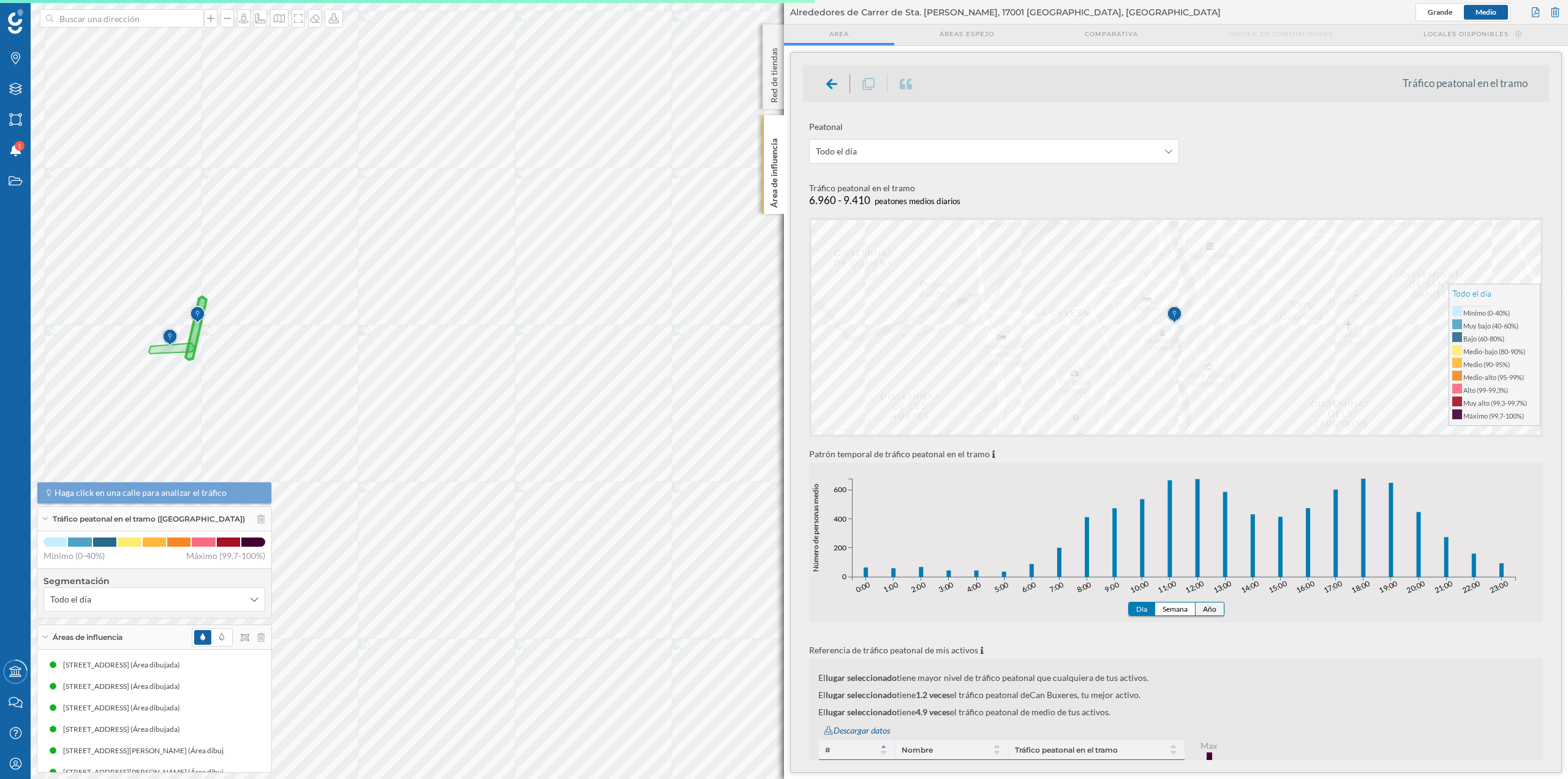
click at [1211, 608] on button "Año" at bounding box center [1210, 609] width 28 height 13
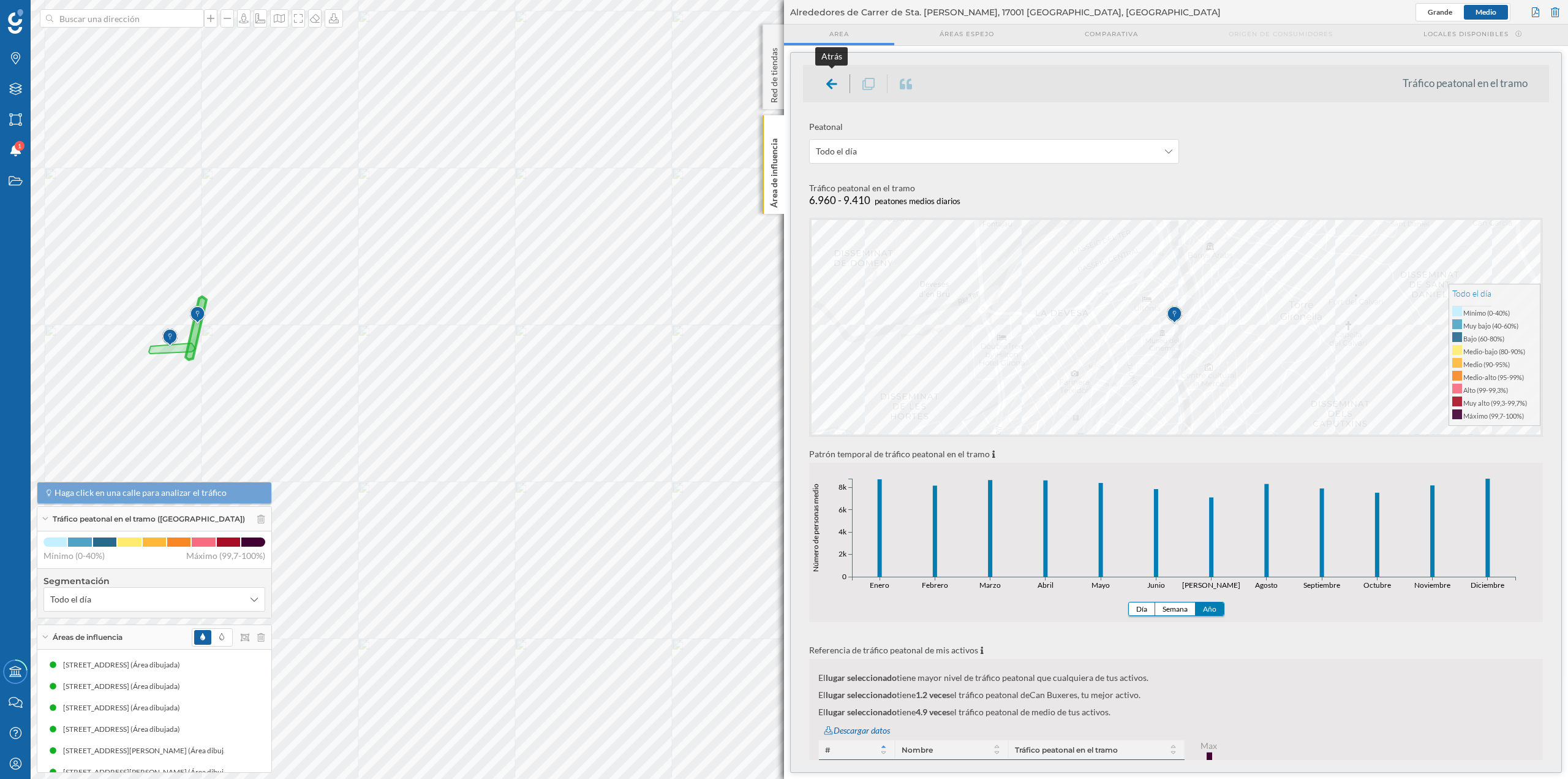
click at [828, 76] on icon at bounding box center [832, 83] width 11 height 15
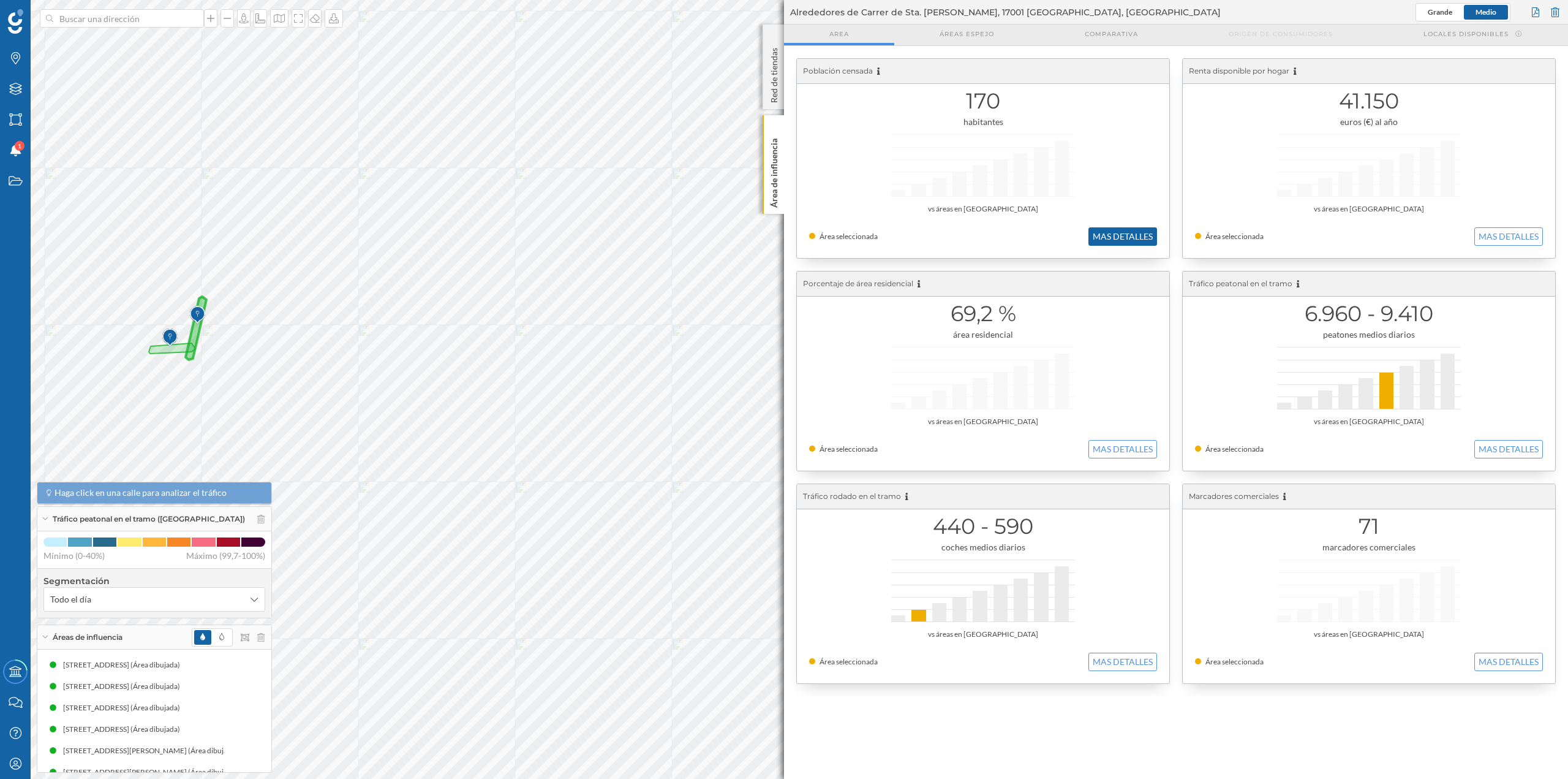
click at [1150, 231] on button "MAS DETALLES" at bounding box center [1123, 237] width 69 height 18
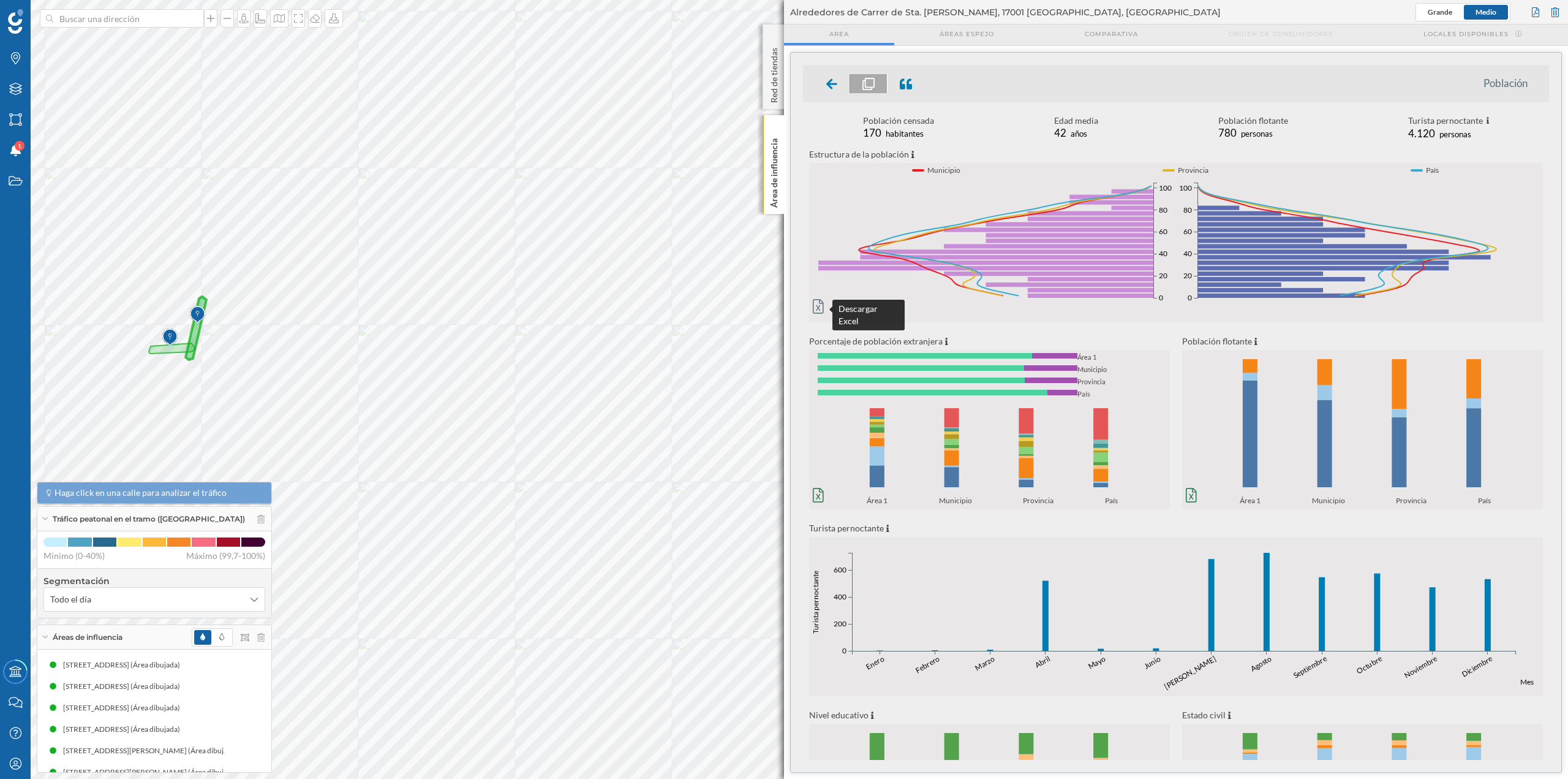
click at [815, 305] on icon at bounding box center [818, 306] width 11 height 15
click at [823, 305] on icon at bounding box center [818, 305] width 11 height 14
